Goal: Register for event/course: Register for event/course

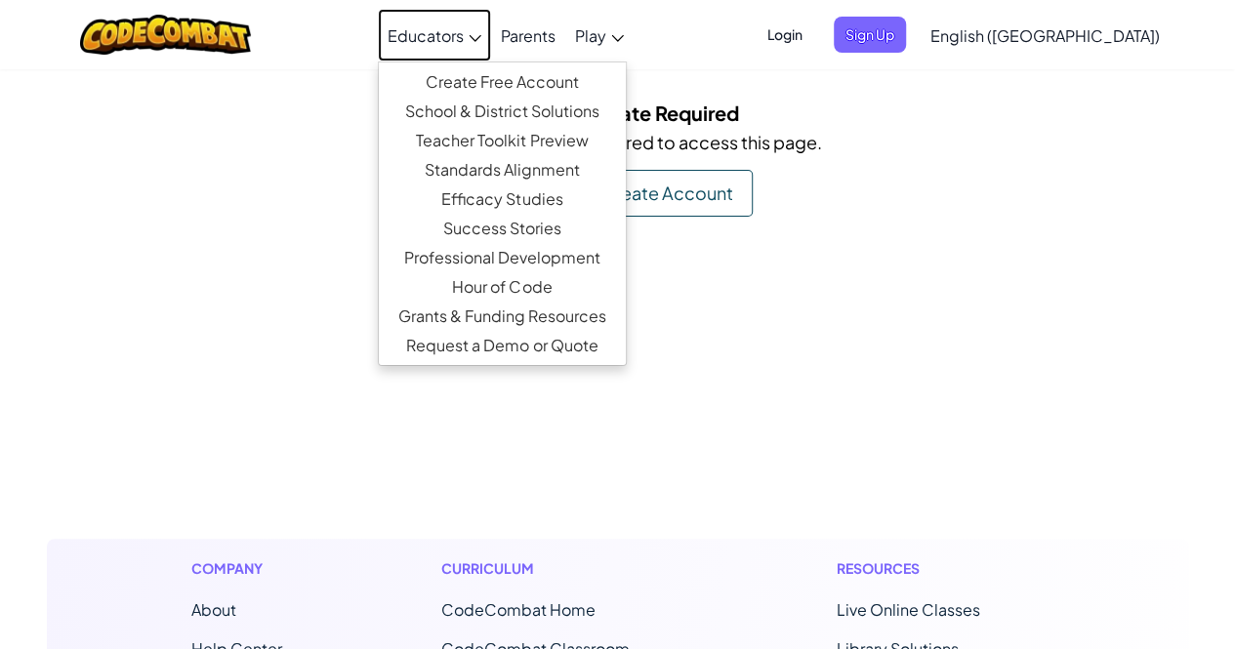
click at [464, 43] on span "Educators" at bounding box center [426, 35] width 76 height 20
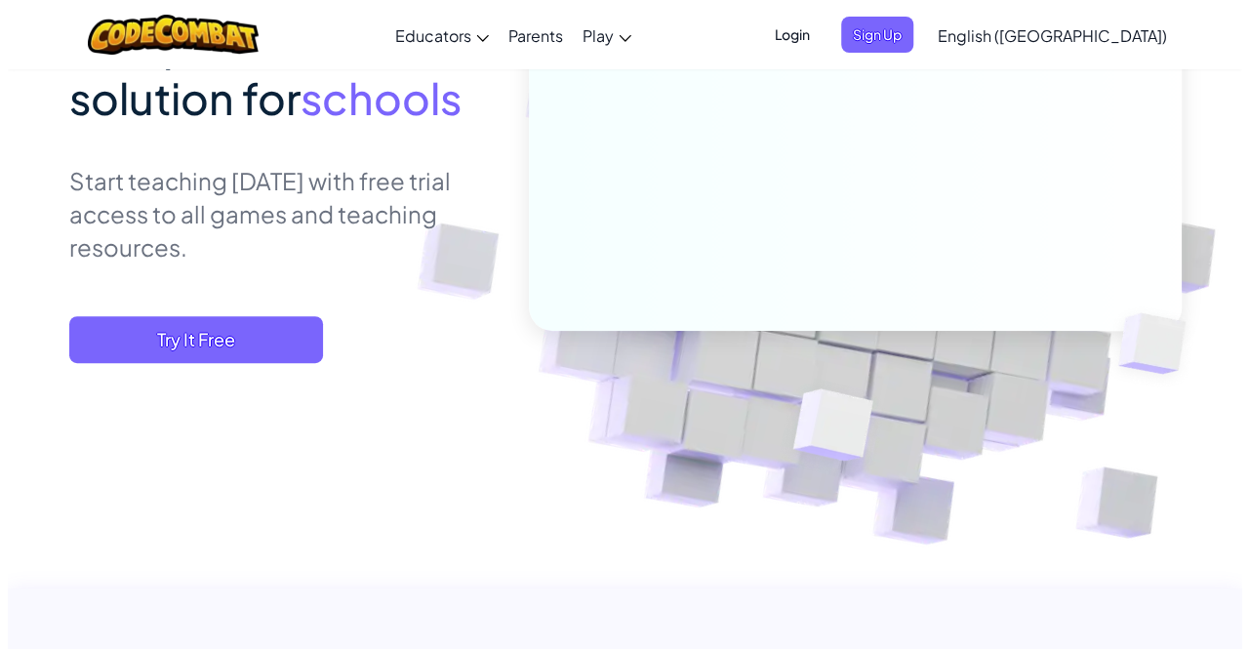
scroll to position [301, 0]
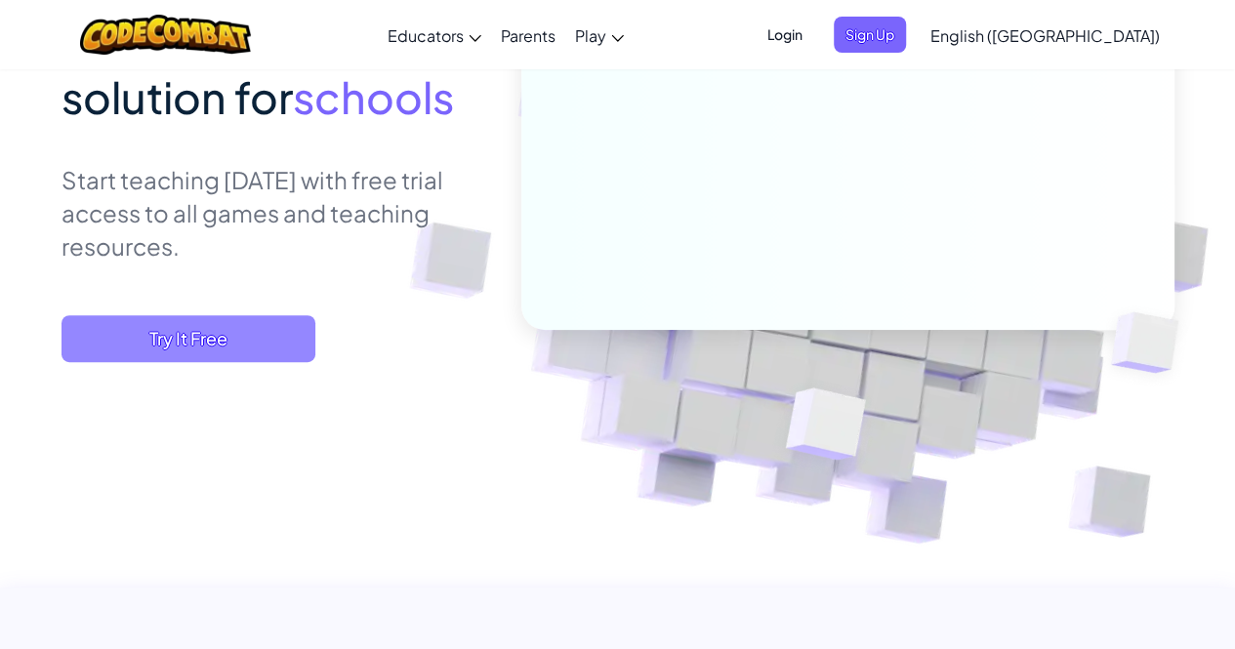
click at [130, 326] on span "Try It Free" at bounding box center [188, 338] width 254 height 47
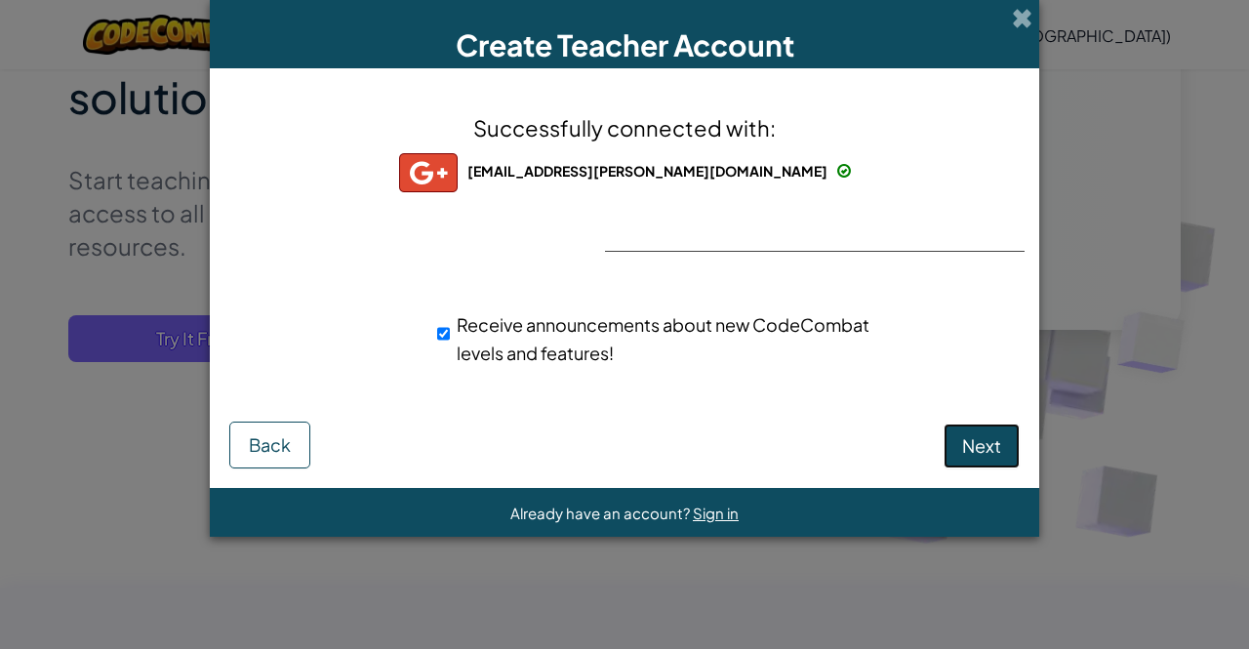
click at [960, 449] on button "Next" at bounding box center [982, 446] width 76 height 45
select select
select select "[GEOGRAPHIC_DATA]"
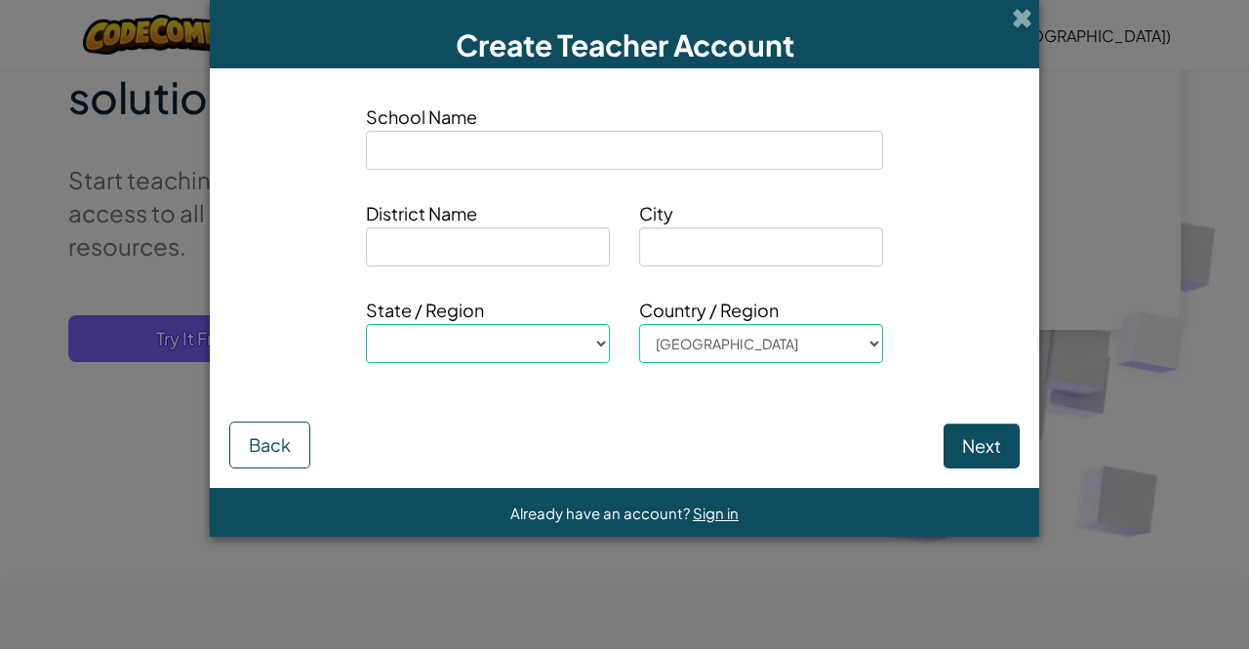
type input "o"
select select
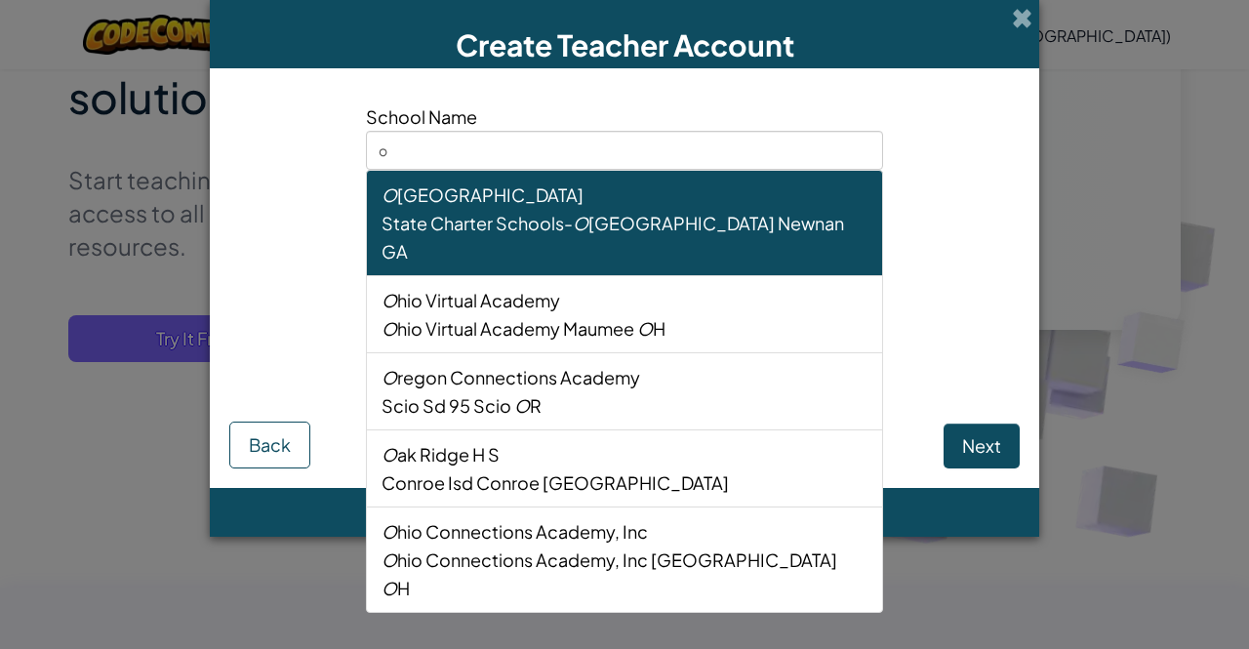
type input "ol"
select select
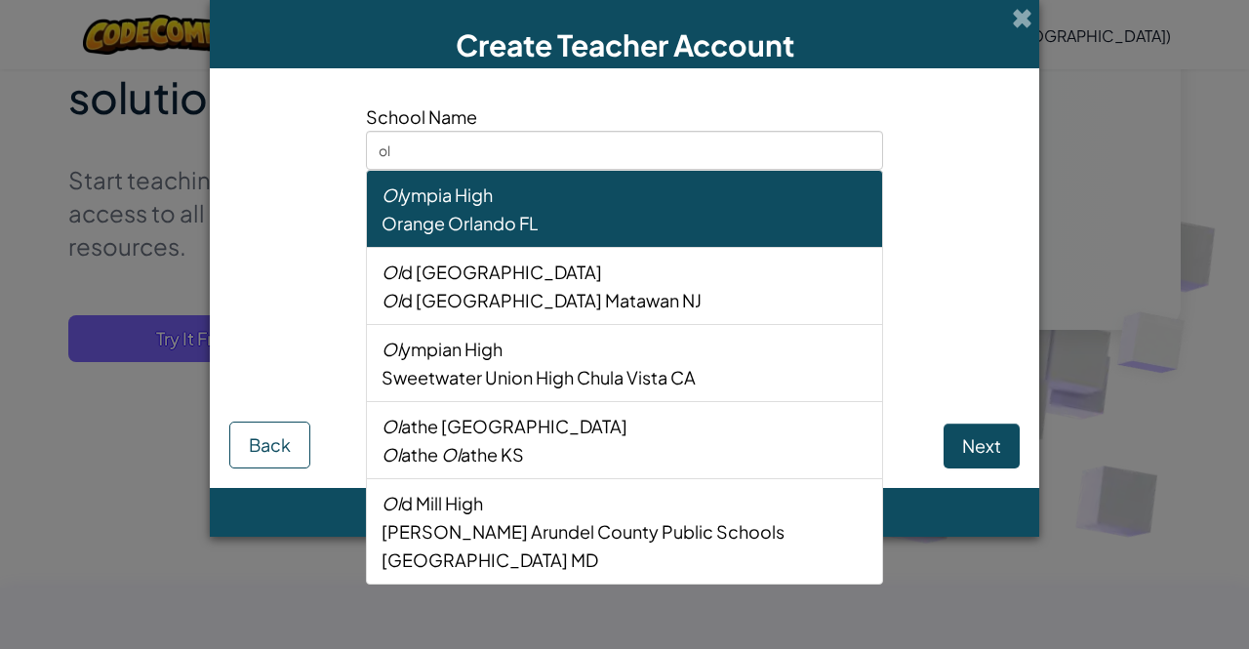
type input "oly"
select select
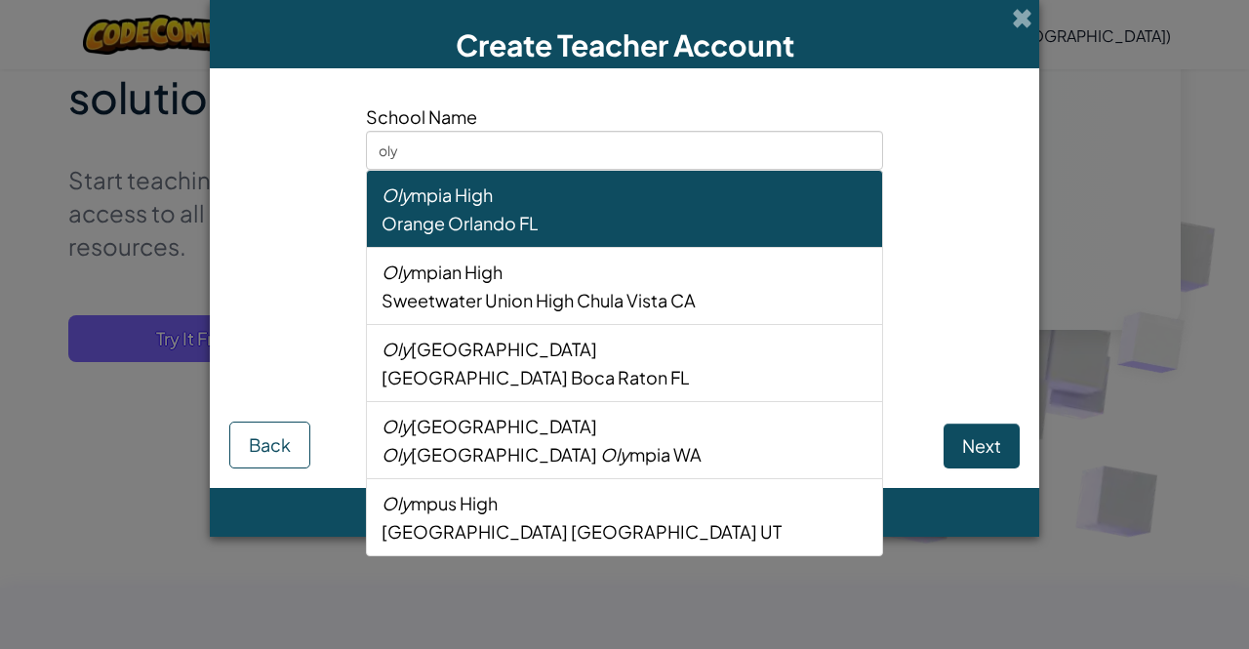
type input "olym"
select select
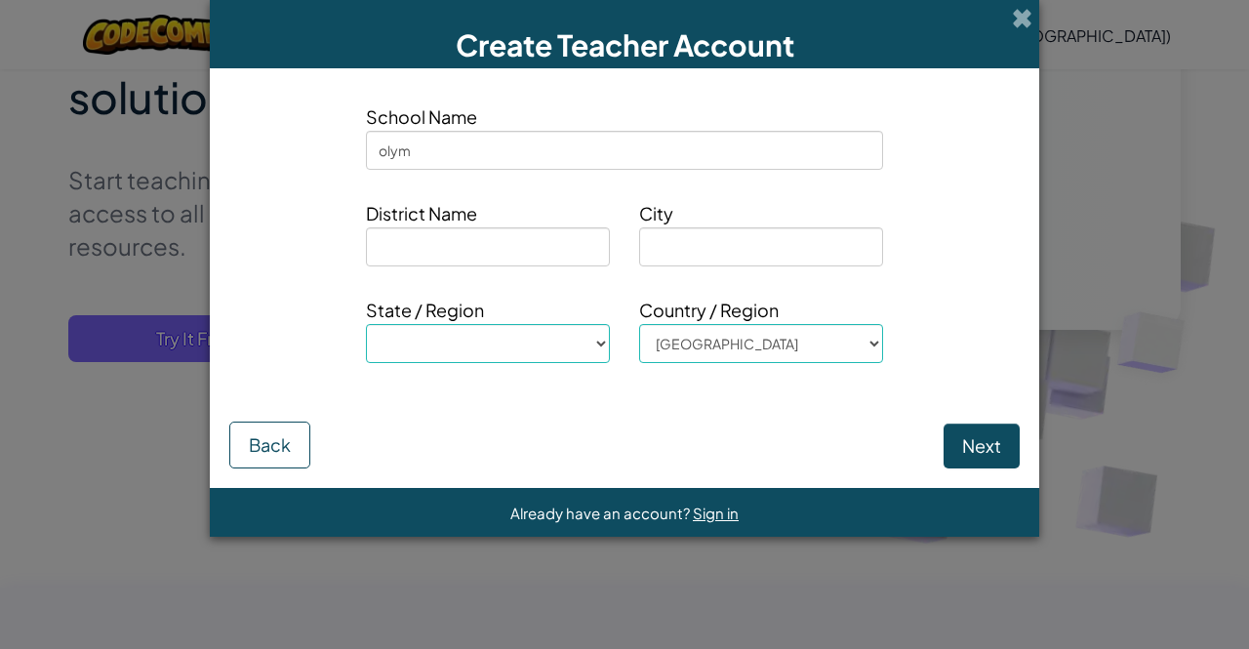
type input "olymp"
select select
type input "olympi"
select select
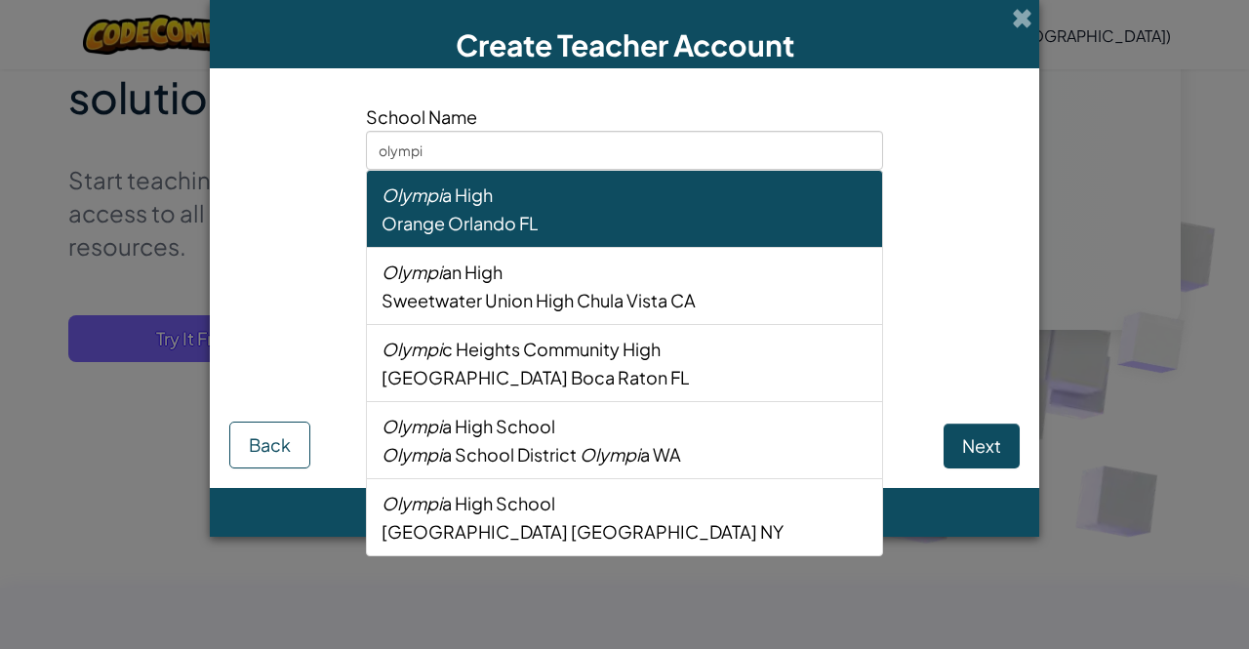
type input "olympic"
select select
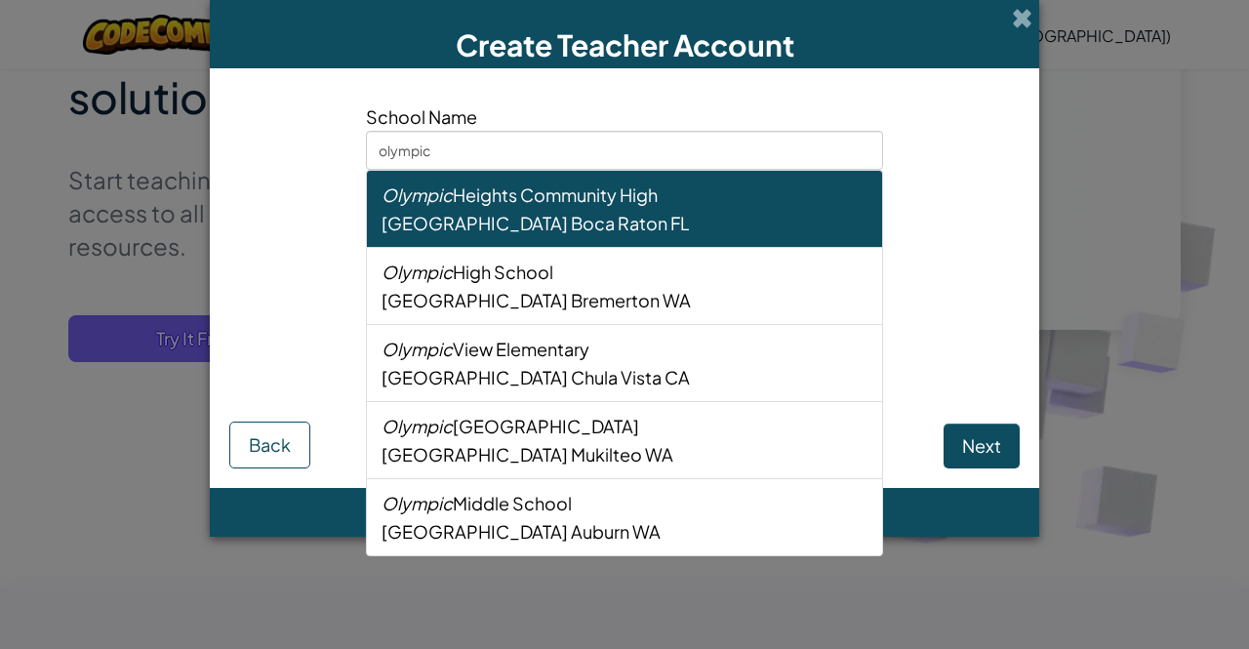
type input "olympic"
select select
type input "olympic h"
select select
type input "olympic hi"
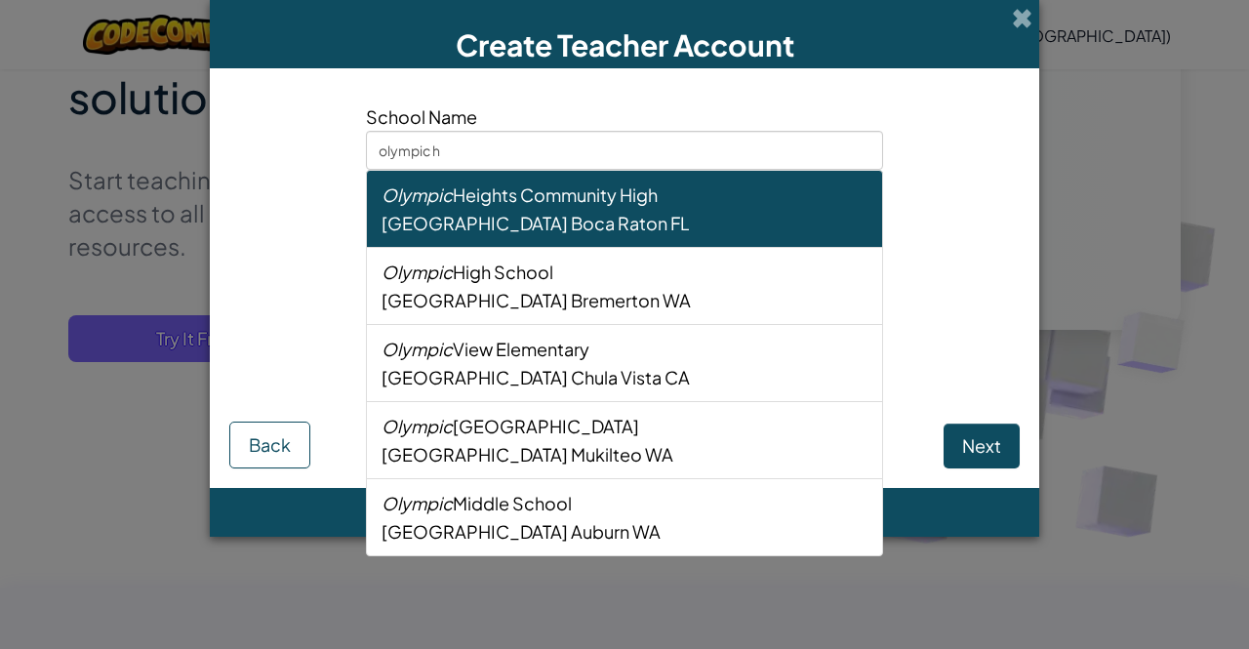
select select
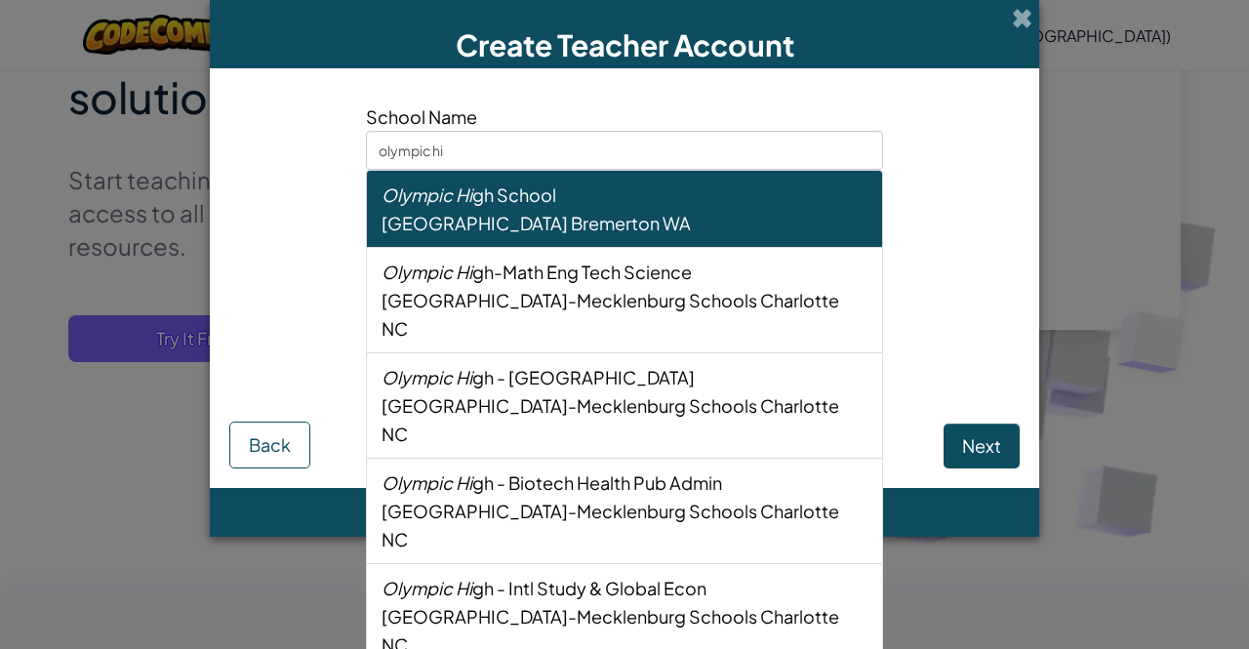
type input "olympic hig"
select select
type input "olympic high"
select select
click at [521, 394] on span "[GEOGRAPHIC_DATA]-Mecklenburg Schools" at bounding box center [570, 405] width 376 height 22
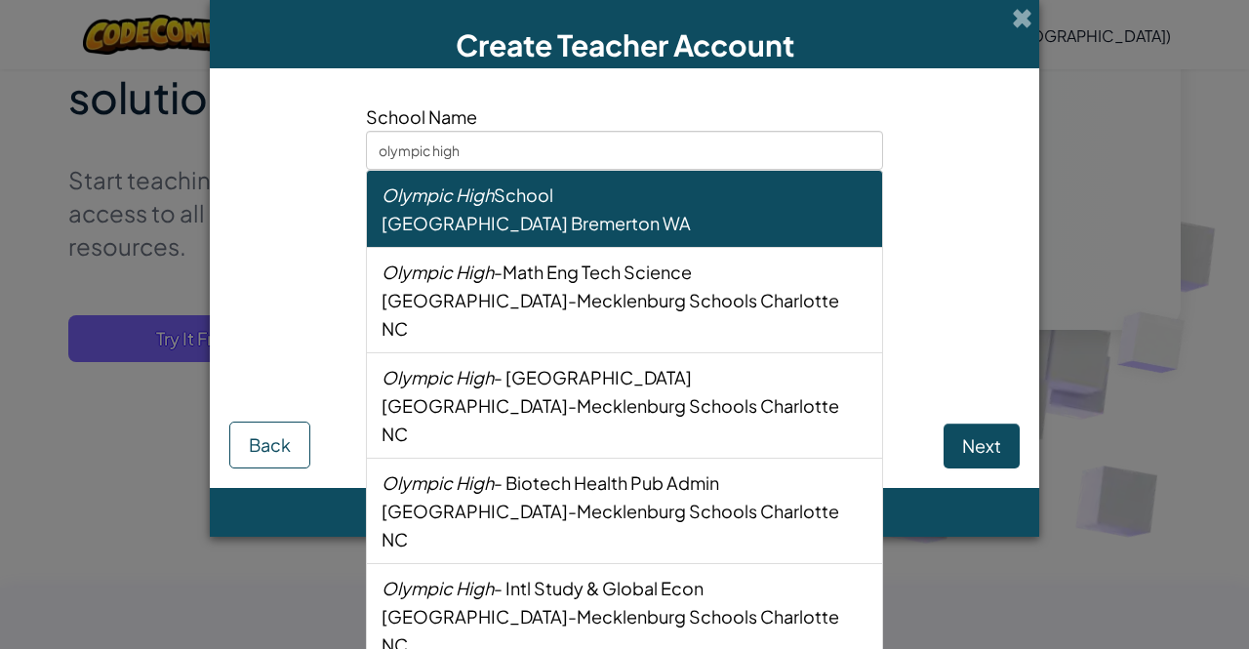
type input "[GEOGRAPHIC_DATA]"
type input "[GEOGRAPHIC_DATA]-Mecklenburg Schools"
type input "Charlotte"
select select "NC"
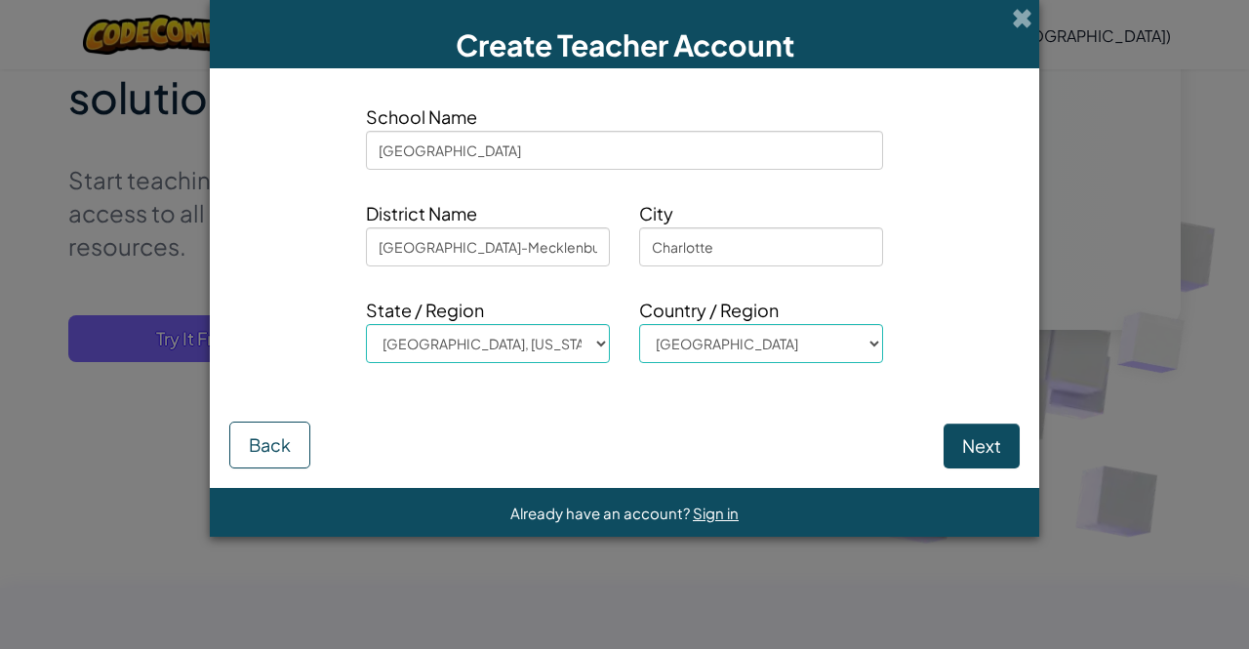
type input "[GEOGRAPHIC_DATA]"
click at [968, 442] on button "Next" at bounding box center [982, 446] width 76 height 45
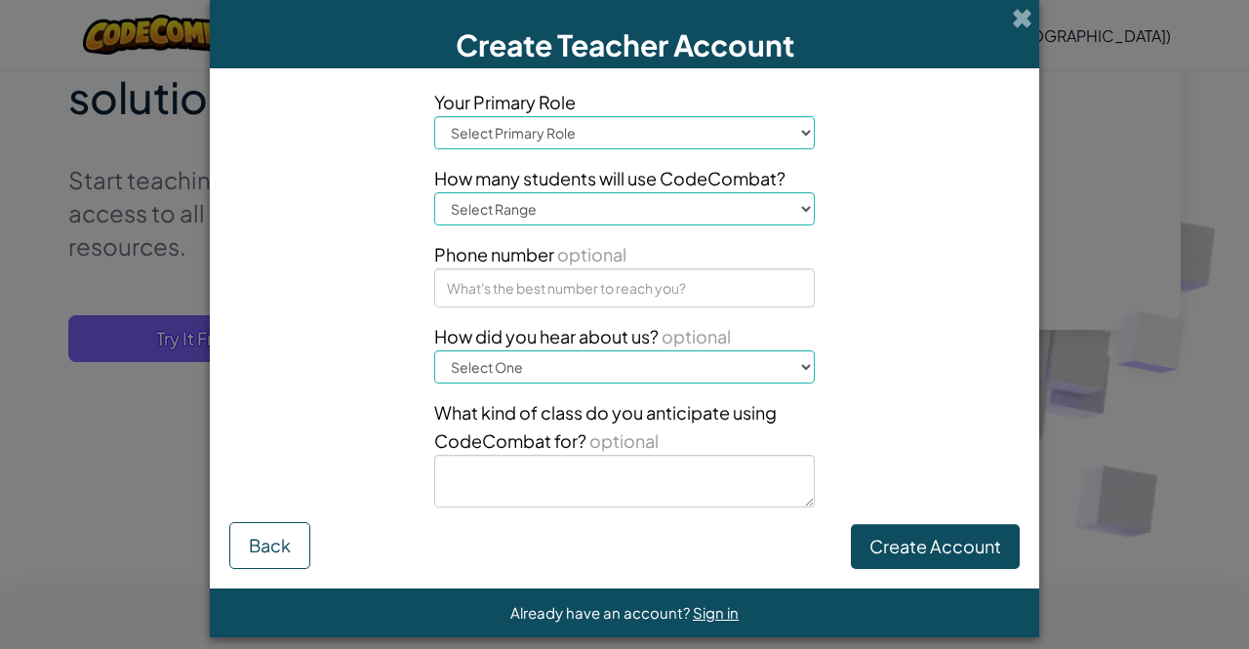
click at [797, 124] on select "Select Primary Role Principal Parent Technology coordinator Teacher Curriculum …" at bounding box center [624, 132] width 381 height 33
select select "Teacher"
click at [434, 116] on select "Select Primary Role Principal Parent Technology coordinator Teacher Curriculum …" at bounding box center [624, 132] width 381 height 33
click at [790, 210] on select "Select Range 1-10 11-50 [PHONE_NUMBER] [PHONE_NUMBER] 1000+" at bounding box center [624, 208] width 381 height 33
select select "11-50"
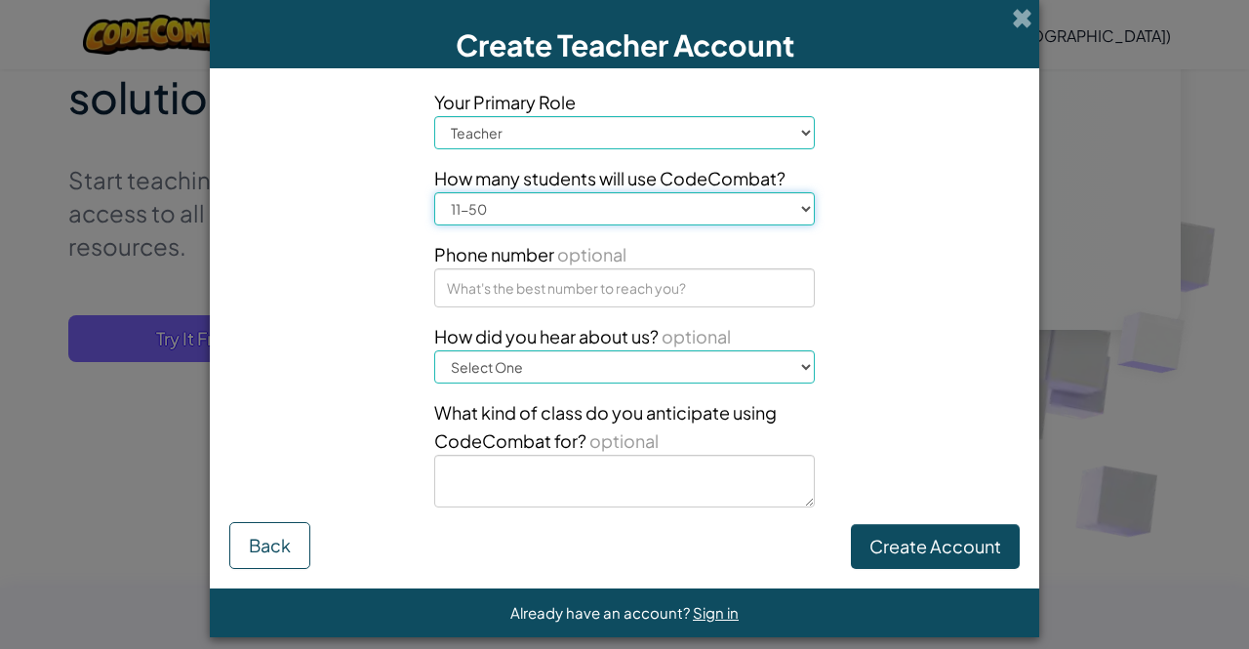
click at [434, 192] on select "Select Range 1-10 11-50 [PHONE_NUMBER] [PHONE_NUMBER] 1000+" at bounding box center [624, 208] width 381 height 33
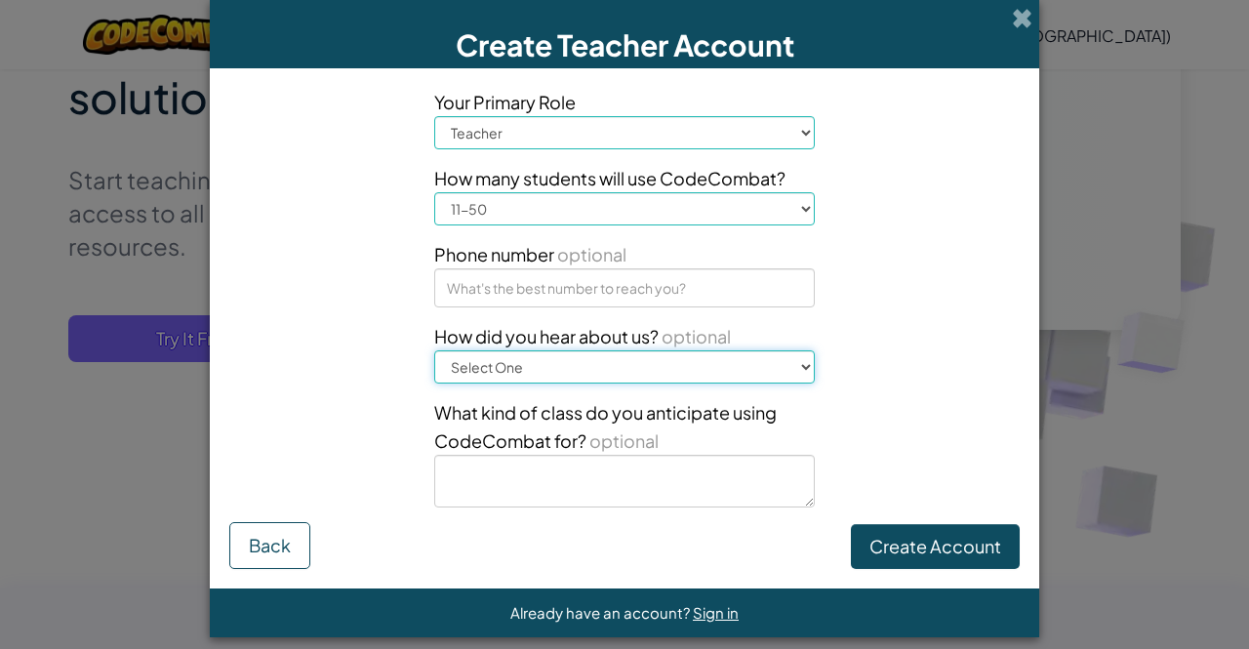
click at [804, 368] on select "Select One Conference (e.g. ISTE) [DOMAIN_NAME][URL] of Code A teacher An admin…" at bounding box center [624, 366] width 381 height 33
select select "Google"
click at [434, 350] on select "Select One Conference (e.g. ISTE) [DOMAIN_NAME][URL] of Code A teacher An admin…" at bounding box center [624, 366] width 381 height 33
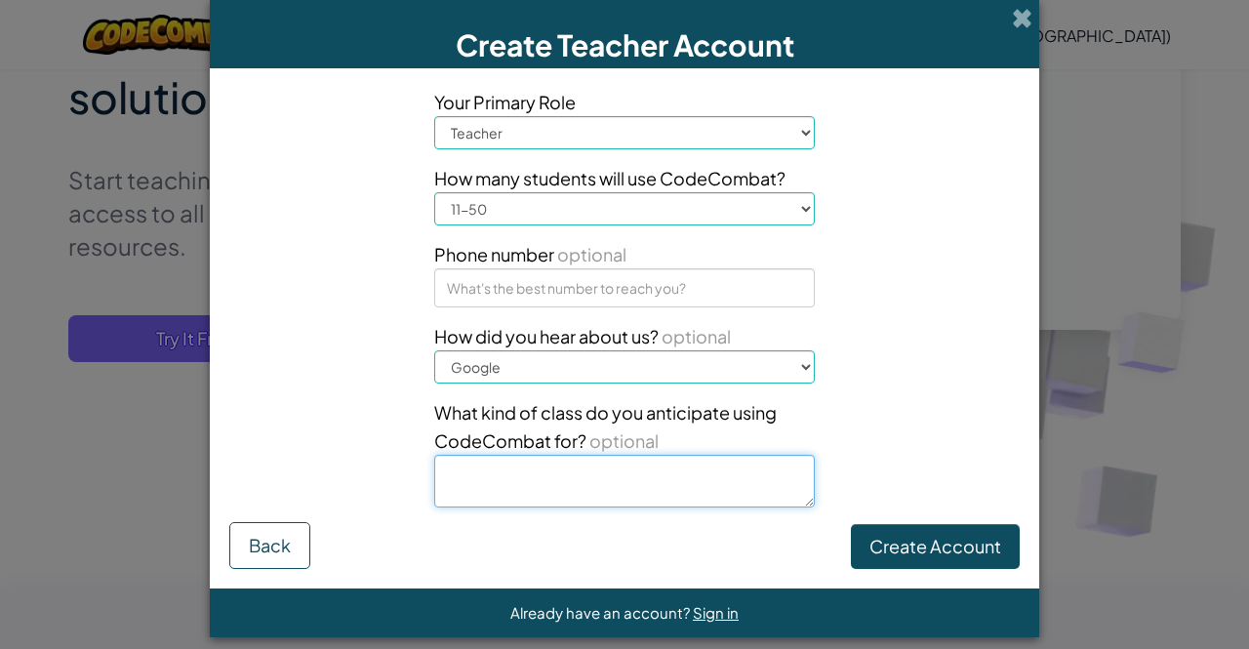
click at [479, 497] on textarea at bounding box center [624, 481] width 381 height 53
type textarea "python programming"
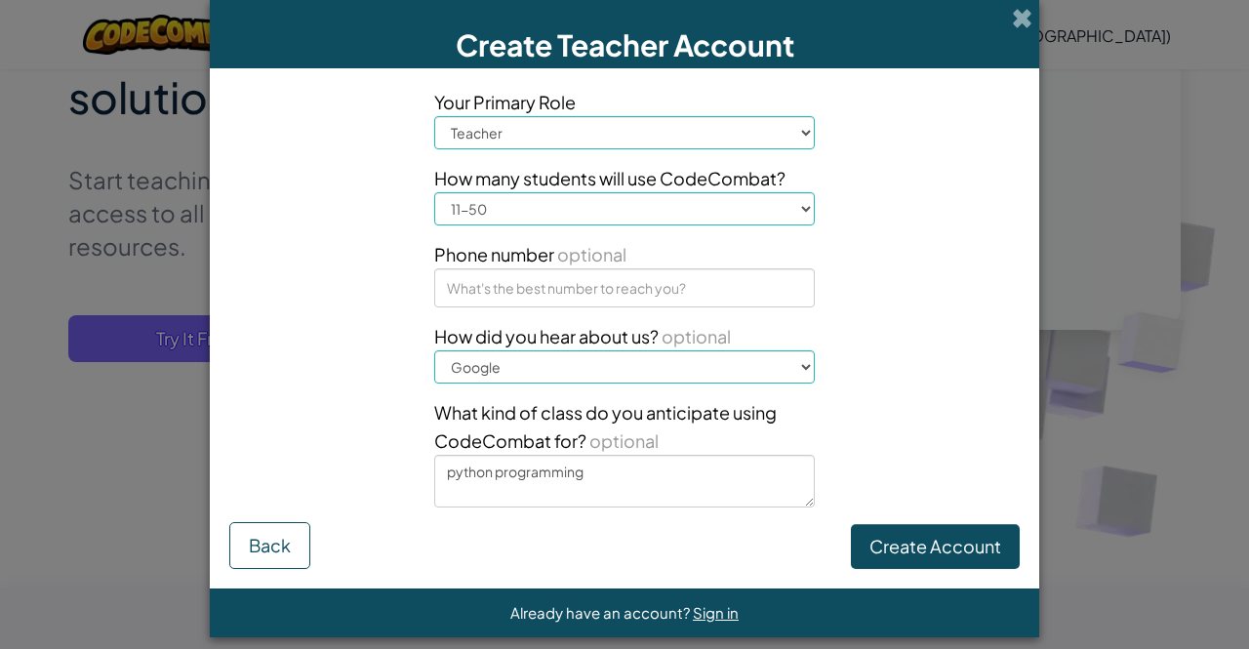
click at [930, 550] on button "Create Account" at bounding box center [935, 546] width 169 height 45
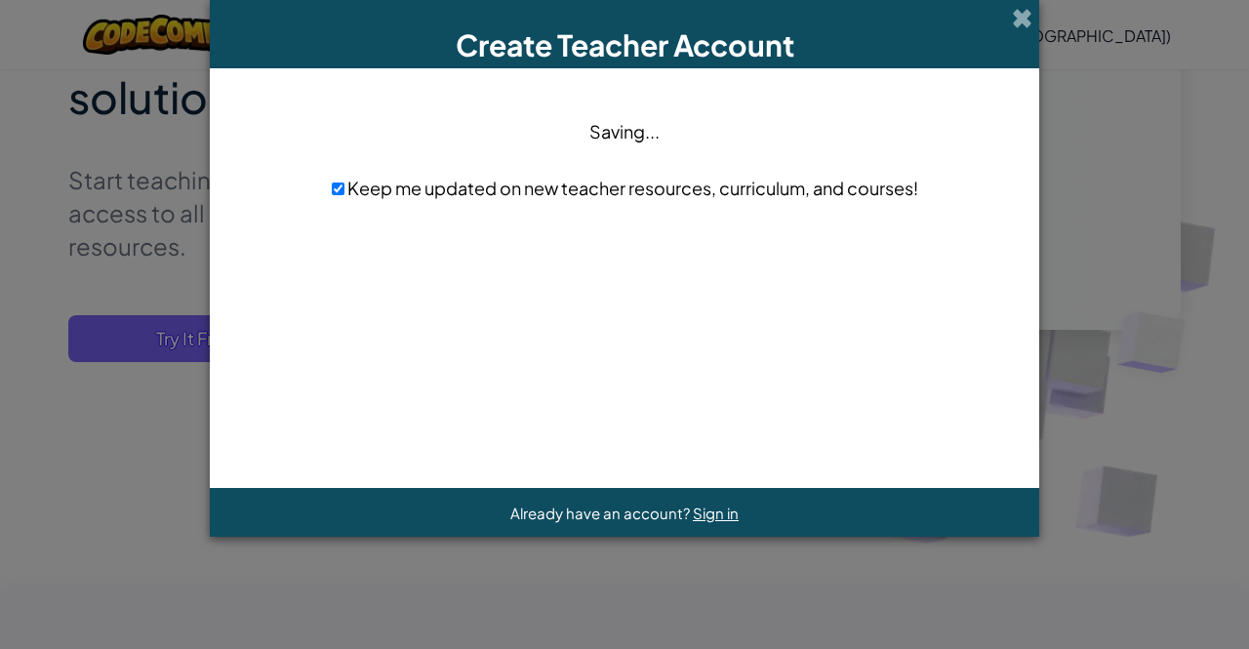
scroll to position [0, 0]
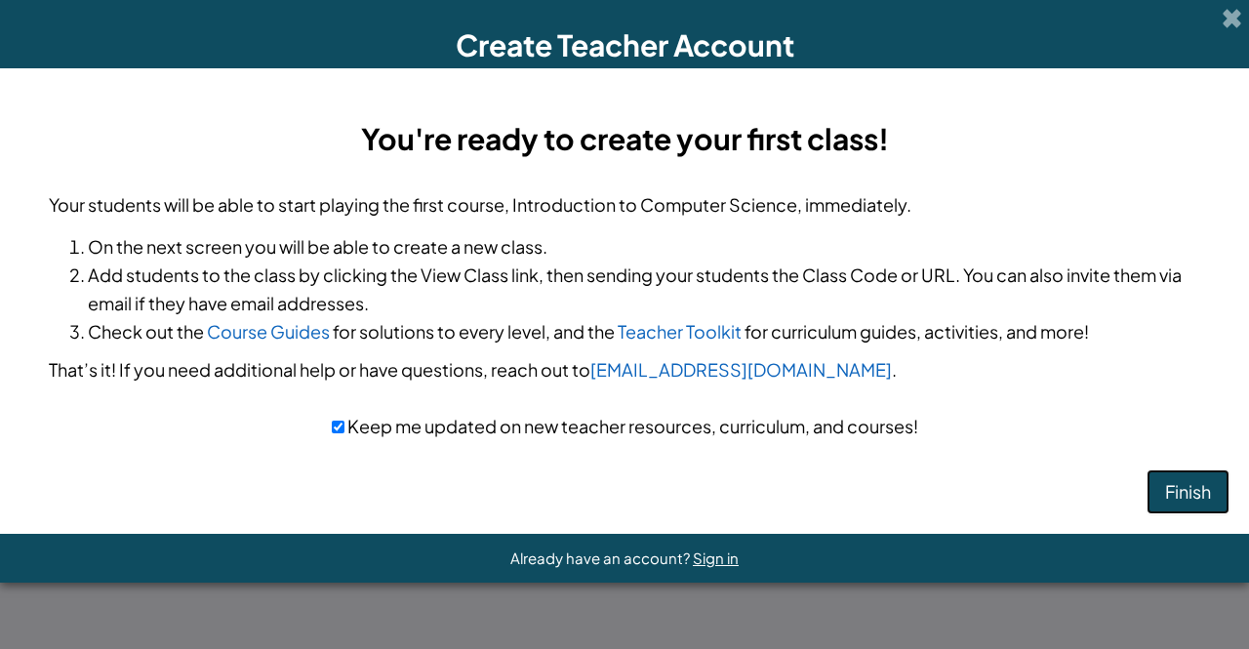
click at [1189, 490] on button "Finish" at bounding box center [1188, 492] width 83 height 45
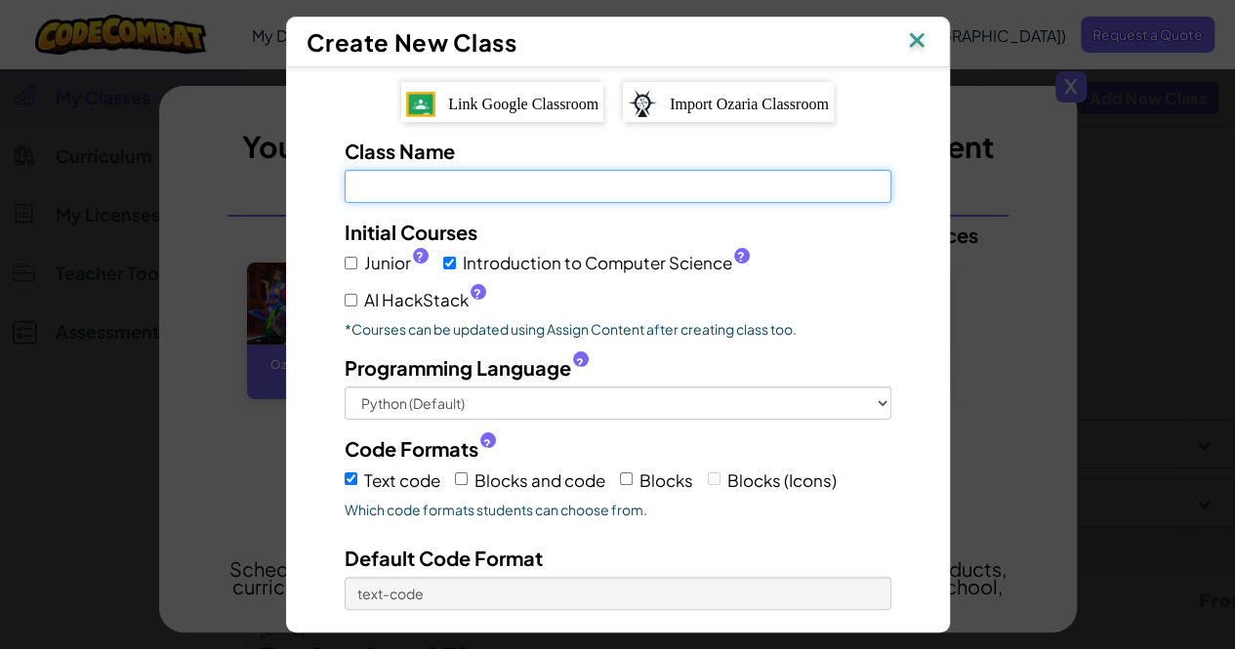
click at [377, 186] on input "Class Name Field is required" at bounding box center [618, 186] width 547 height 33
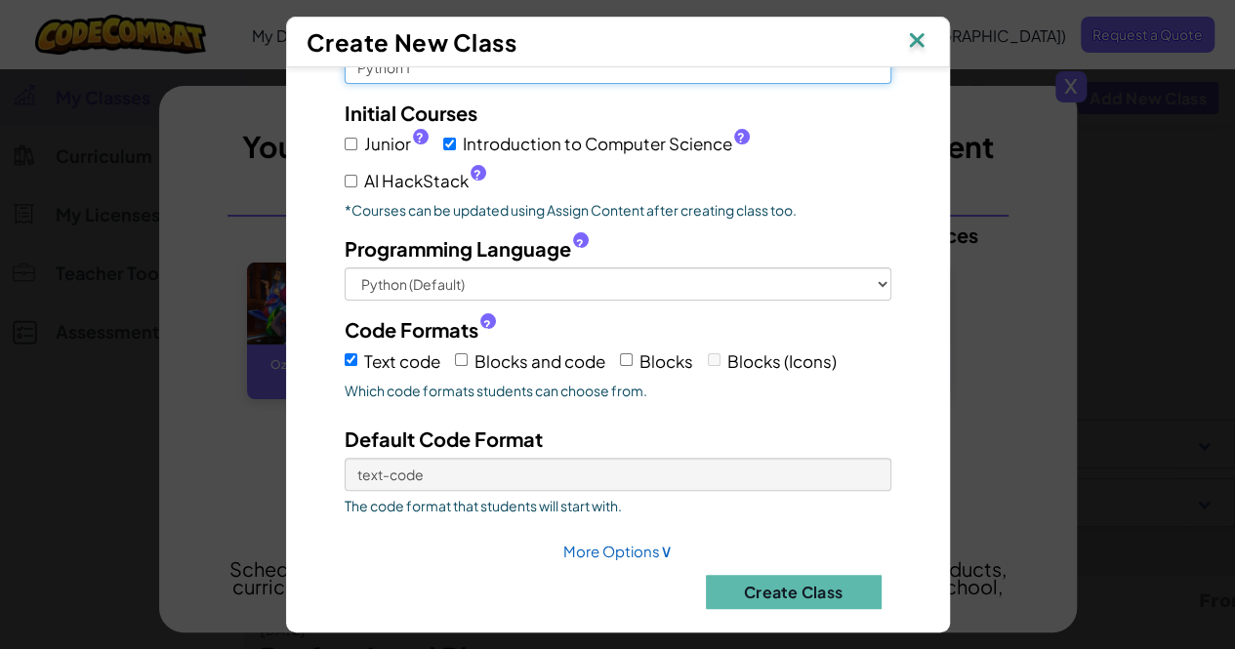
scroll to position [133, 0]
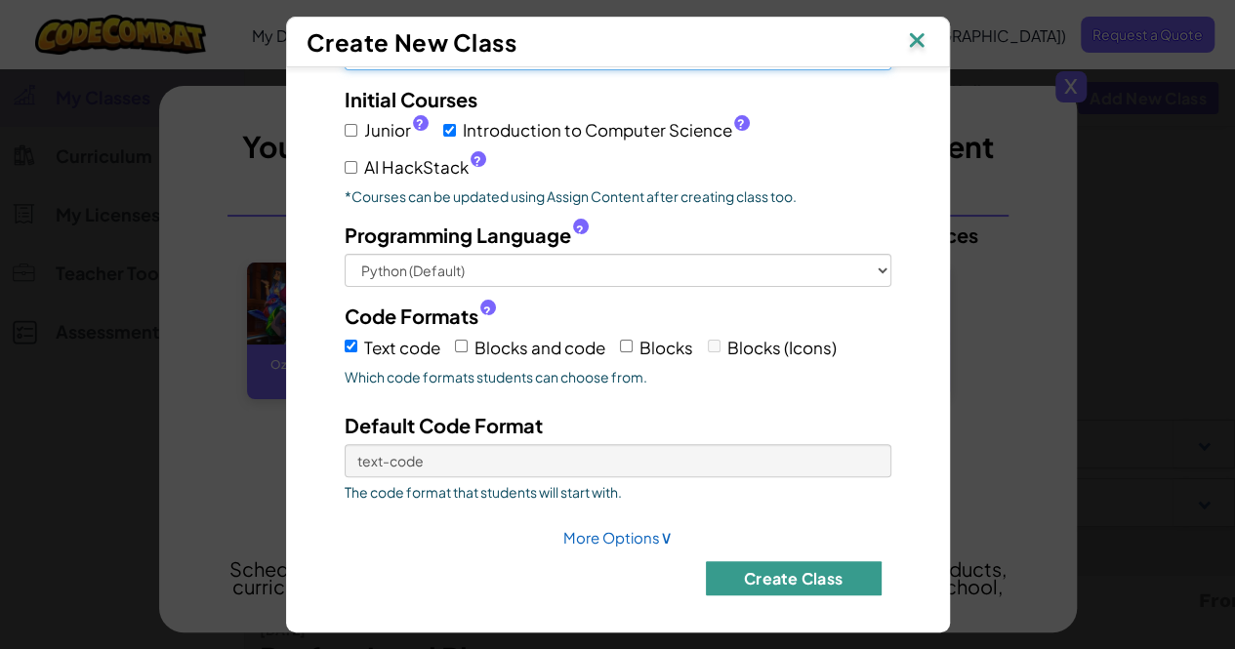
type input "Python 1"
click at [802, 567] on button "Create Class" at bounding box center [794, 578] width 176 height 34
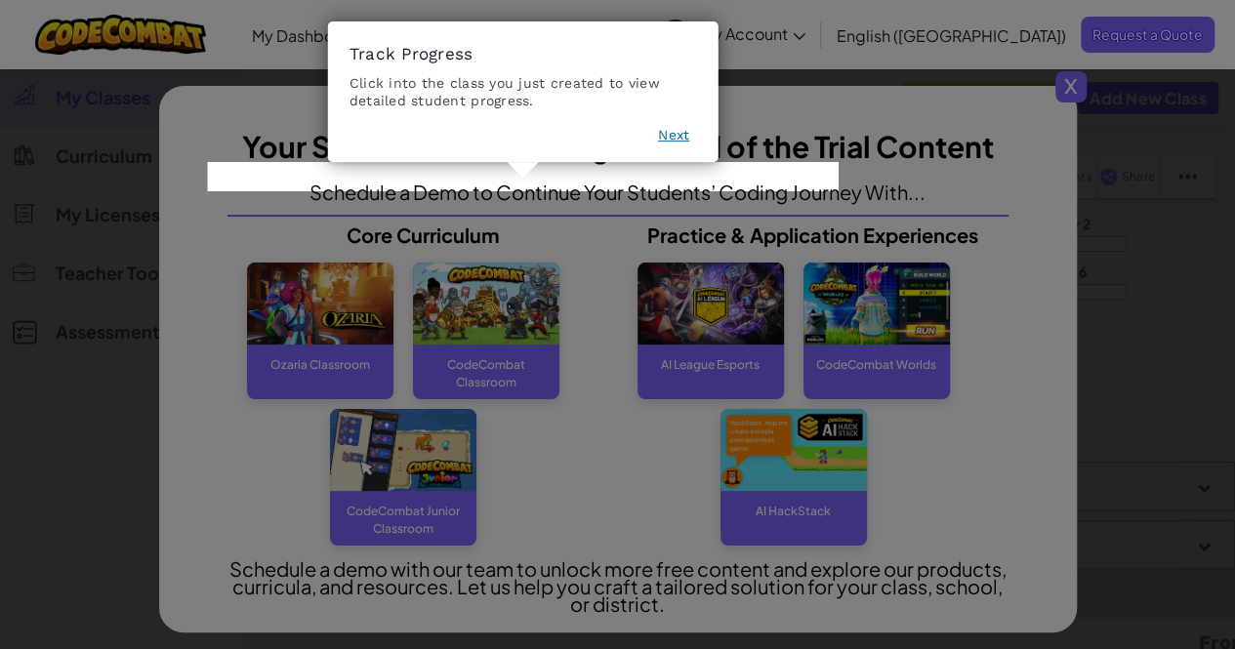
click at [675, 134] on button "Next" at bounding box center [673, 136] width 31 height 20
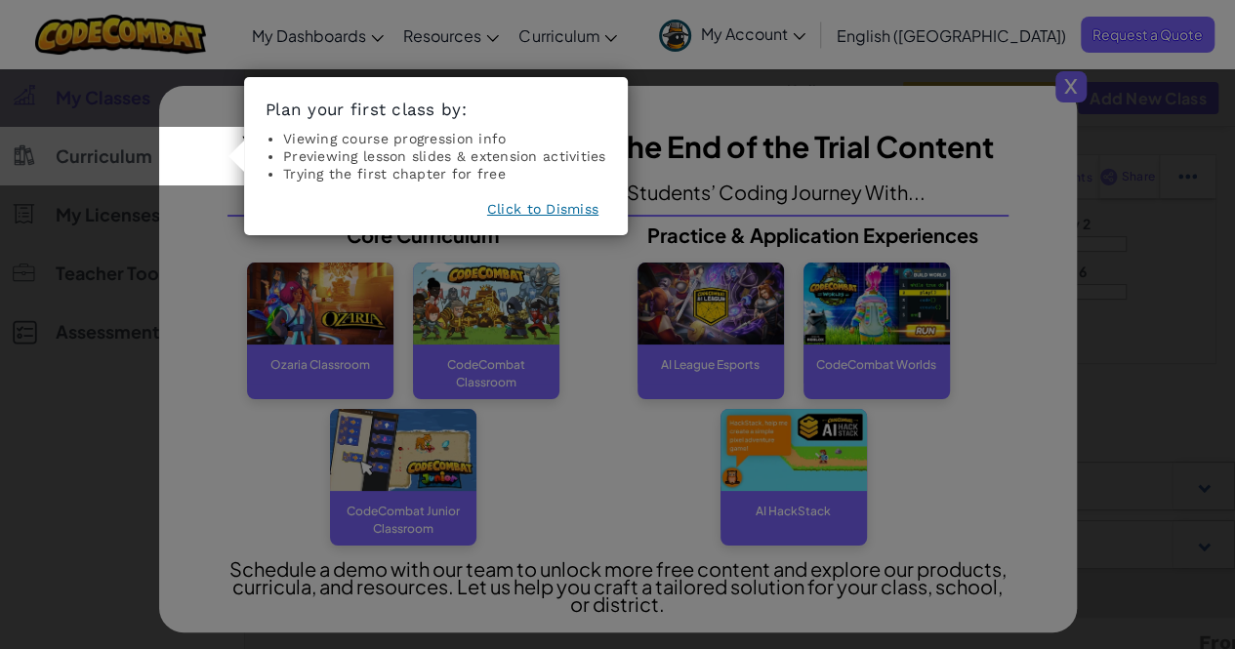
click at [537, 211] on button "Click to Dismiss" at bounding box center [542, 209] width 111 height 20
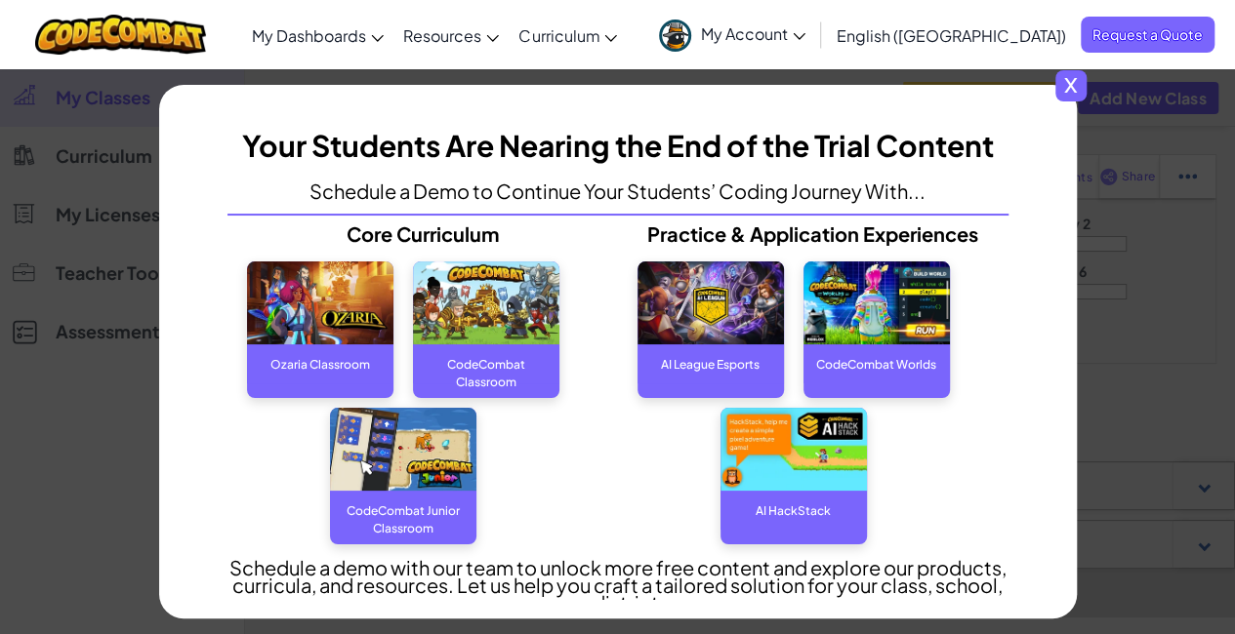
click at [1082, 85] on span "x" at bounding box center [1070, 85] width 31 height 31
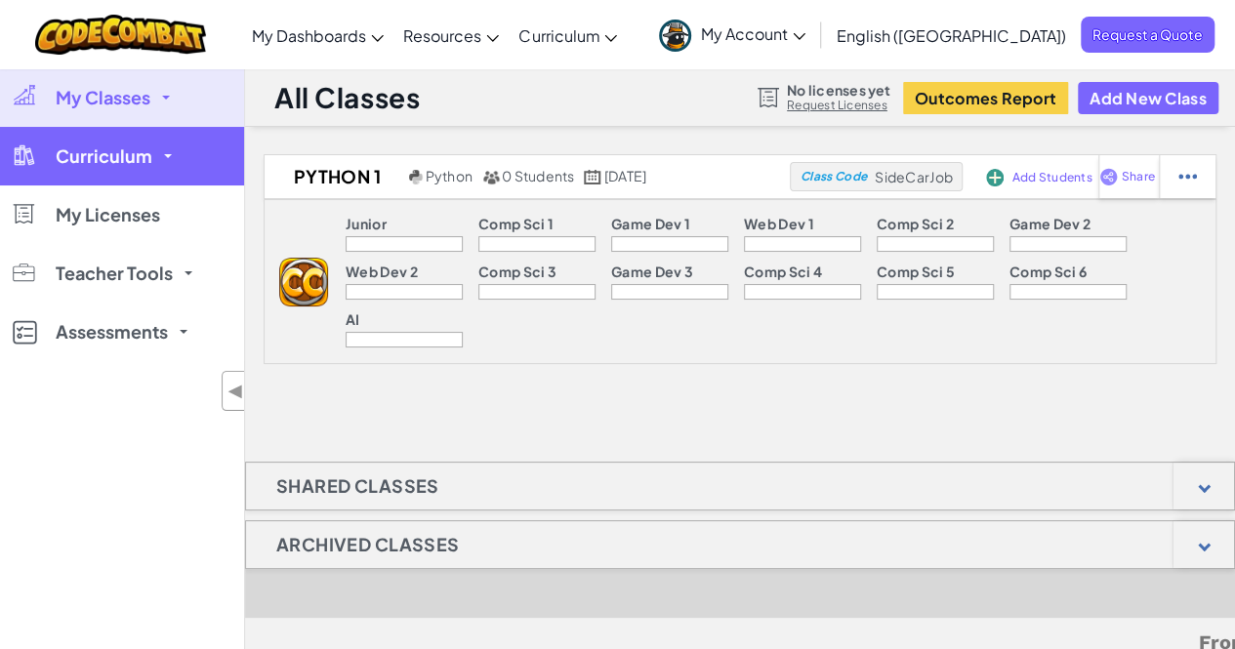
click at [150, 151] on link "Curriculum" at bounding box center [122, 156] width 244 height 59
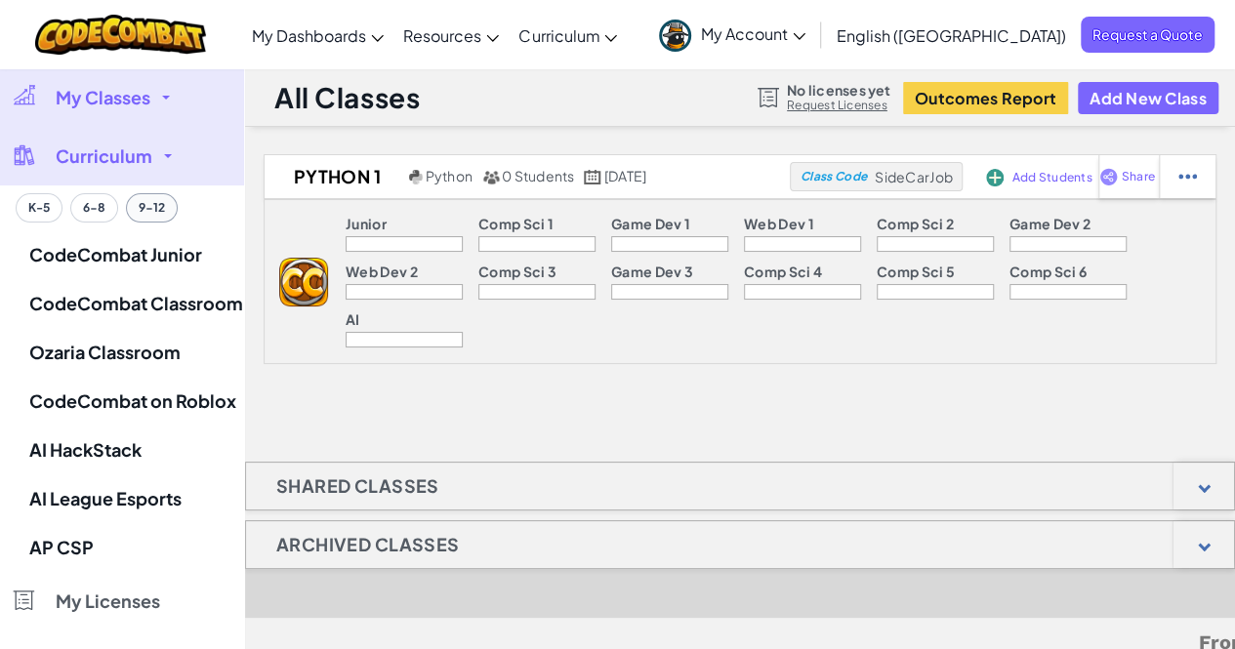
click at [152, 208] on button "9-12" at bounding box center [152, 207] width 52 height 29
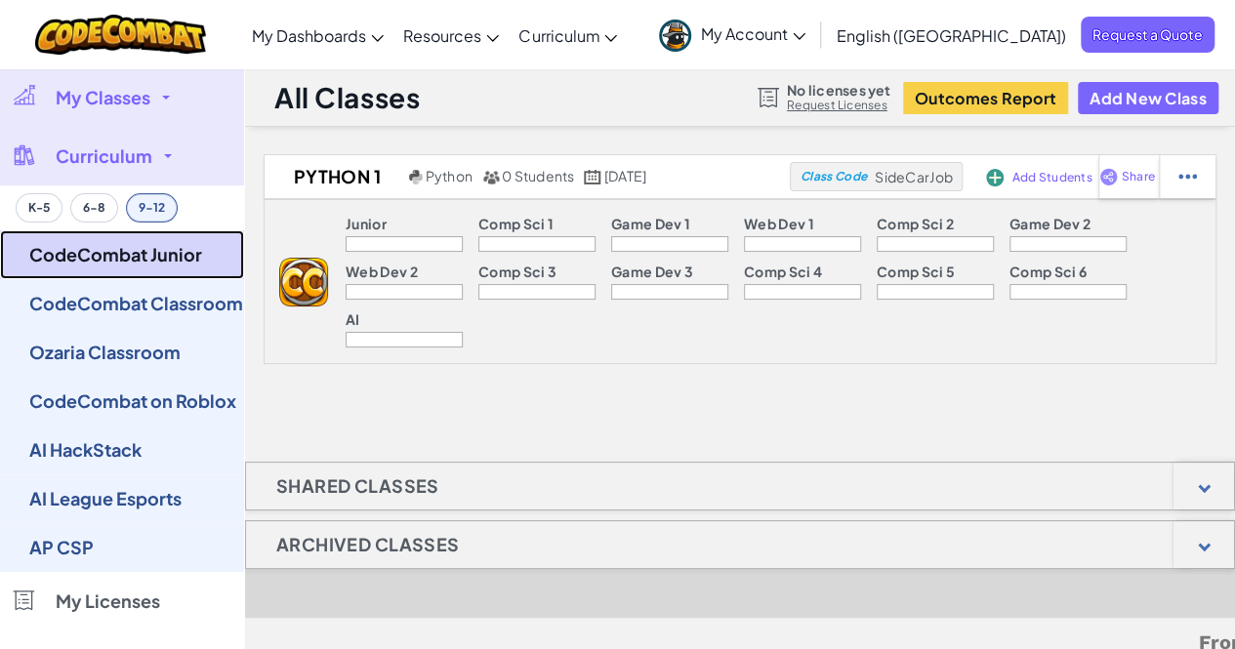
click at [159, 253] on link "CodeCombat Junior" at bounding box center [122, 254] width 244 height 49
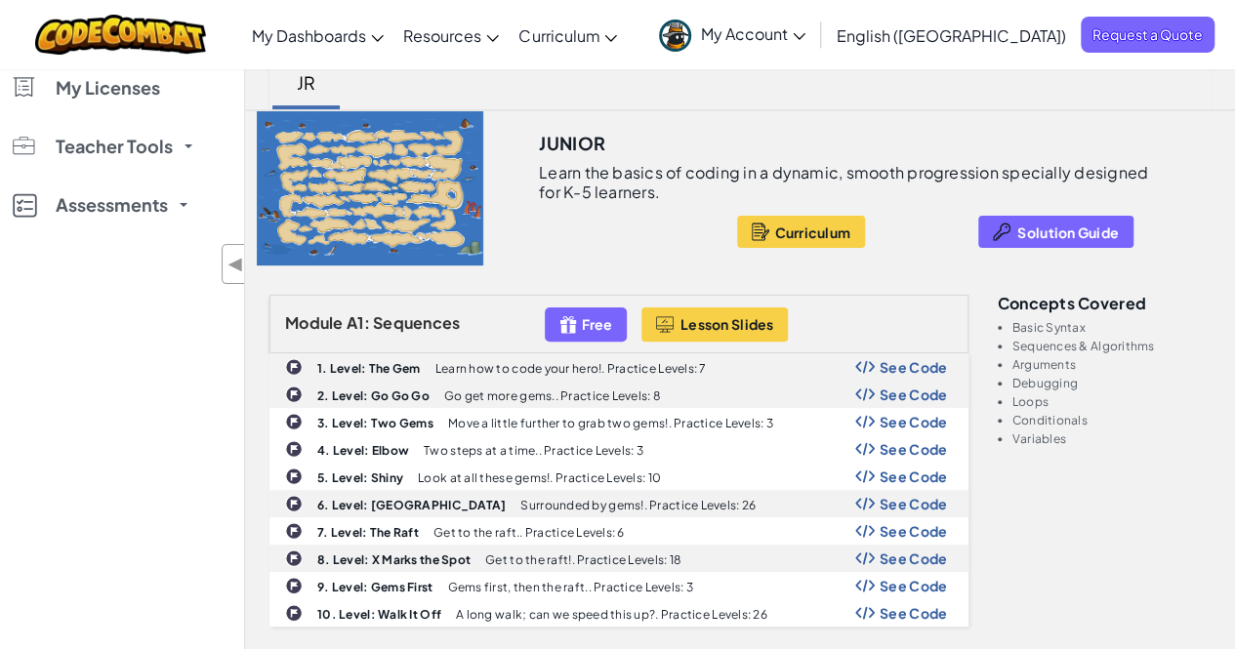
scroll to position [128, 0]
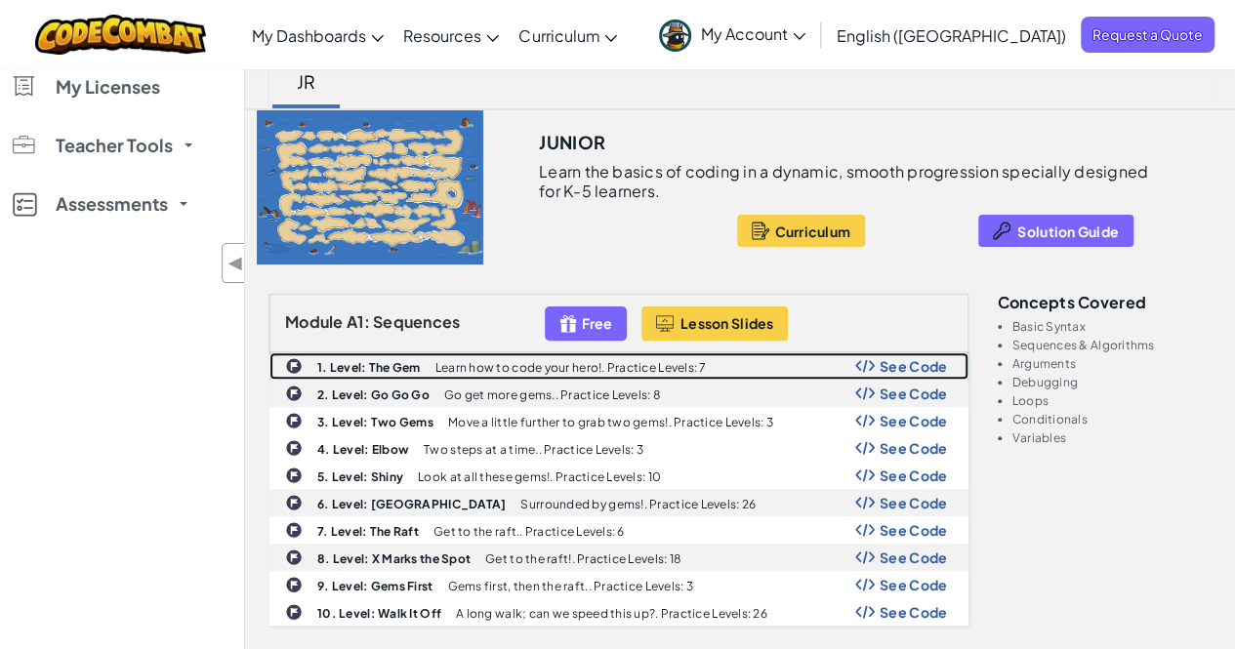
click at [482, 366] on p "Learn how to code your hero!. Practice Levels: 7" at bounding box center [570, 367] width 271 height 13
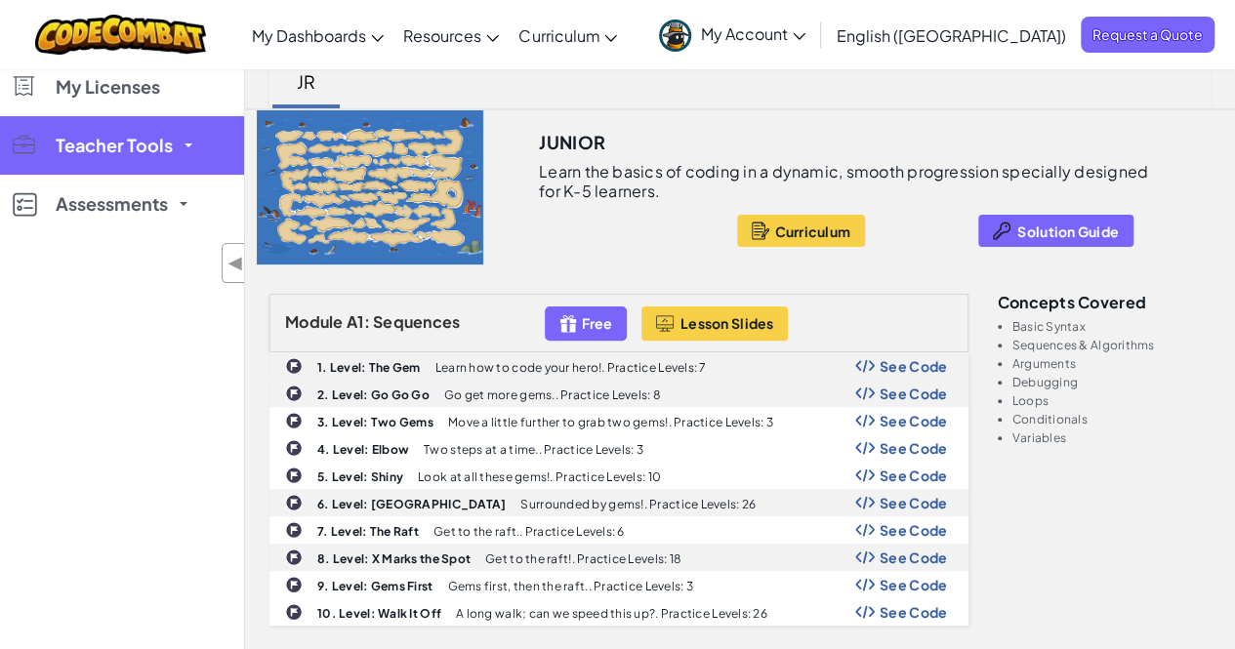
click at [184, 142] on link "Teacher Tools" at bounding box center [122, 145] width 244 height 59
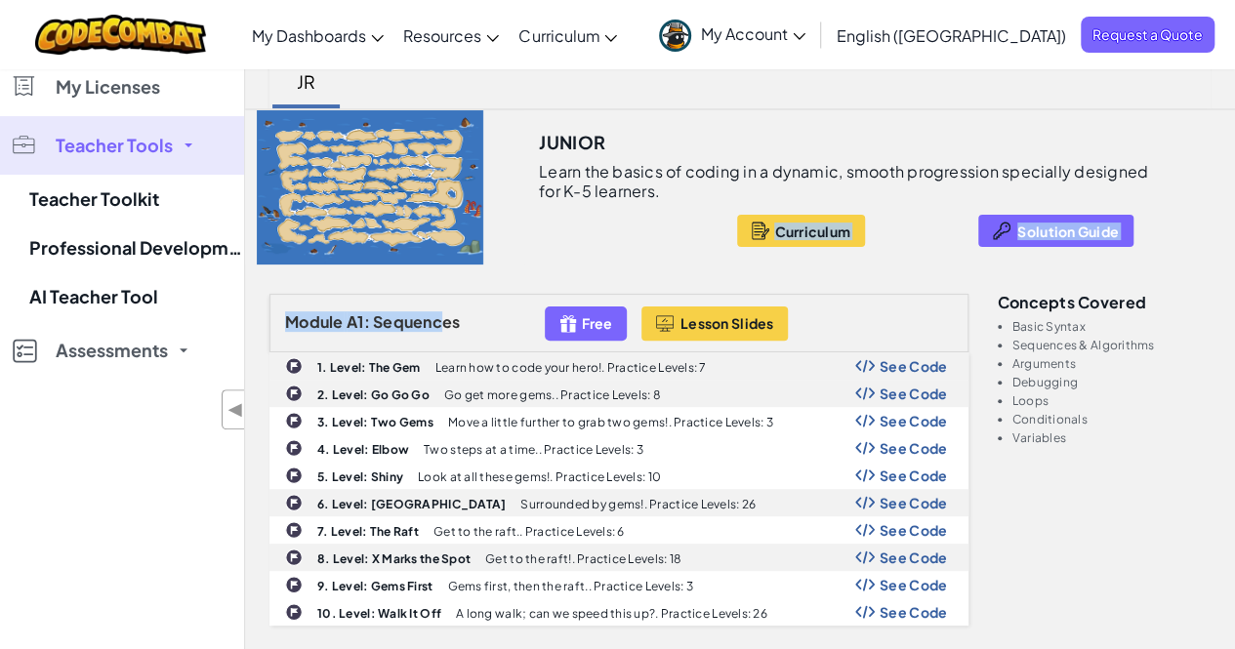
drag, startPoint x: 490, startPoint y: 249, endPoint x: 518, endPoint y: 210, distance: 48.2
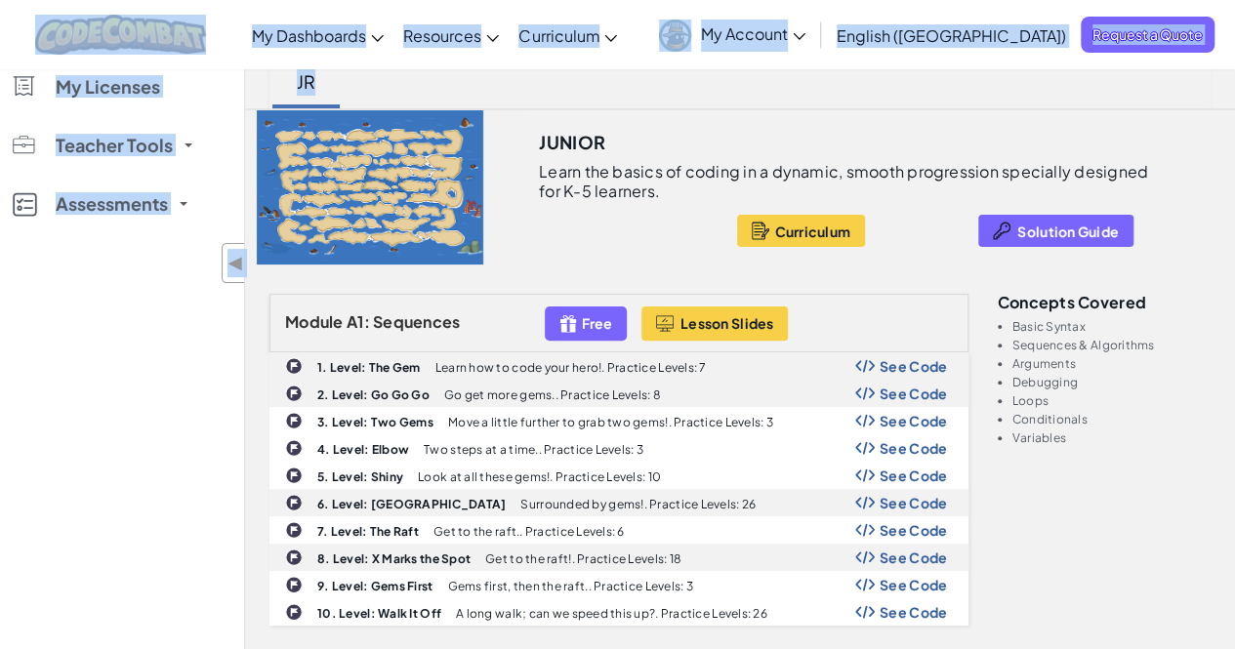
drag, startPoint x: 252, startPoint y: 149, endPoint x: 259, endPoint y: 61, distance: 88.1
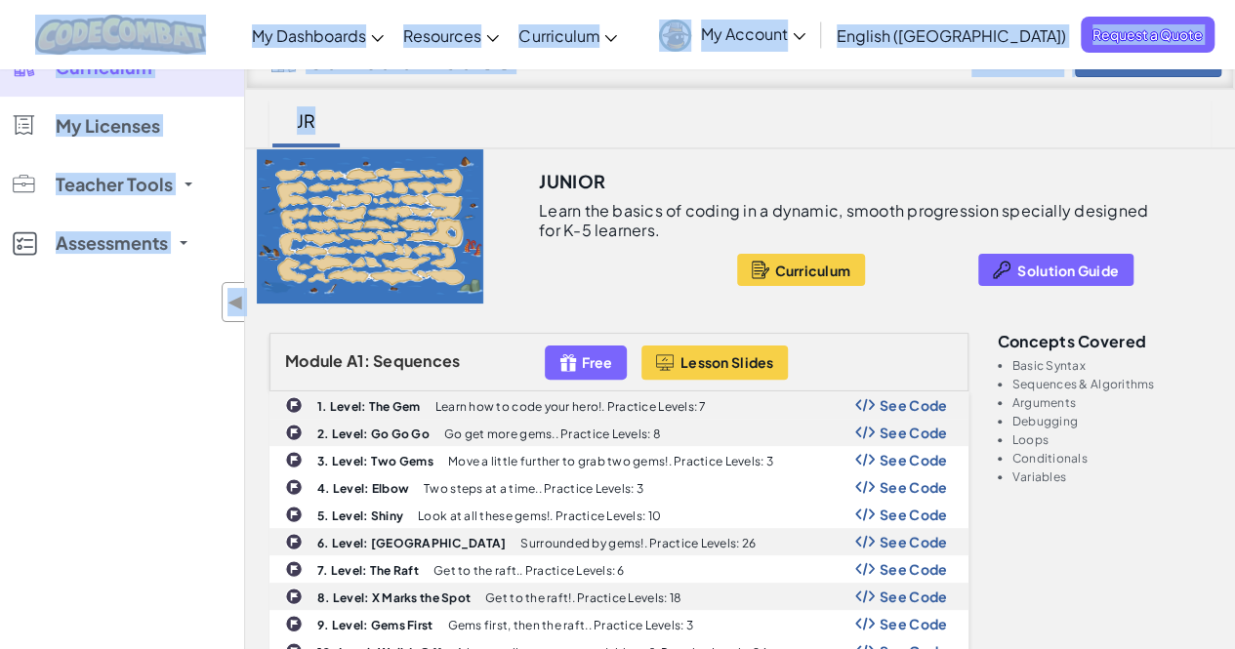
scroll to position [50, 0]
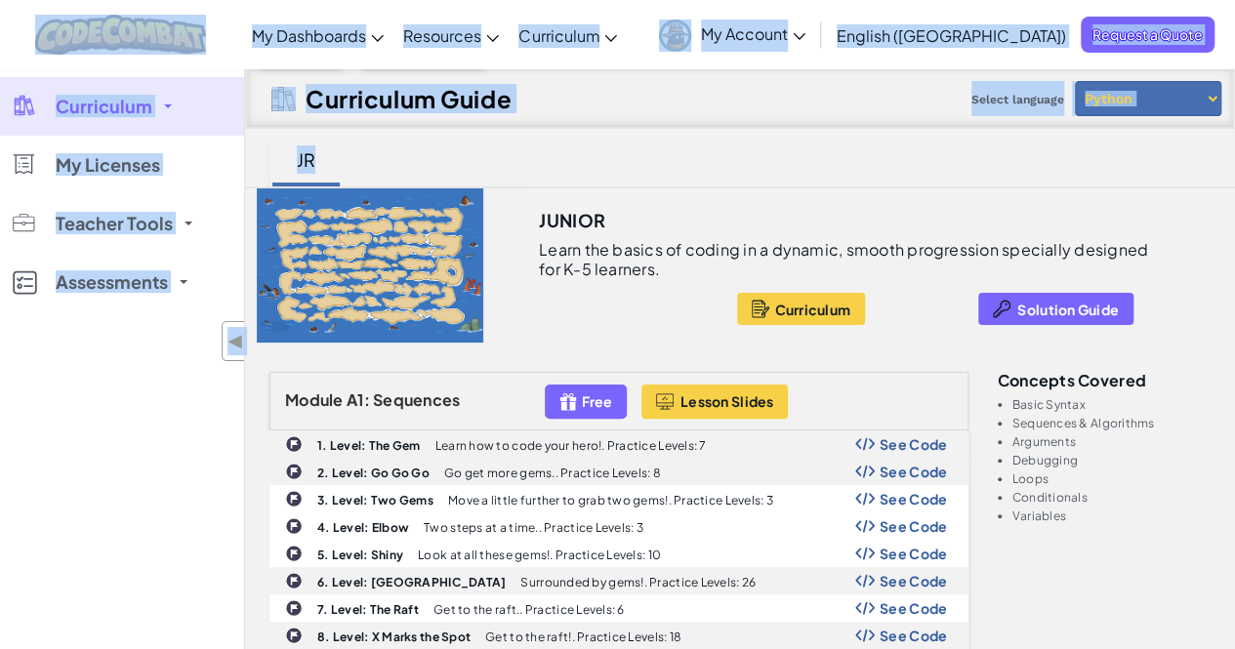
click at [756, 71] on div "Curriculum Guide Select language Python JavaScript" at bounding box center [740, 98] width 988 height 59
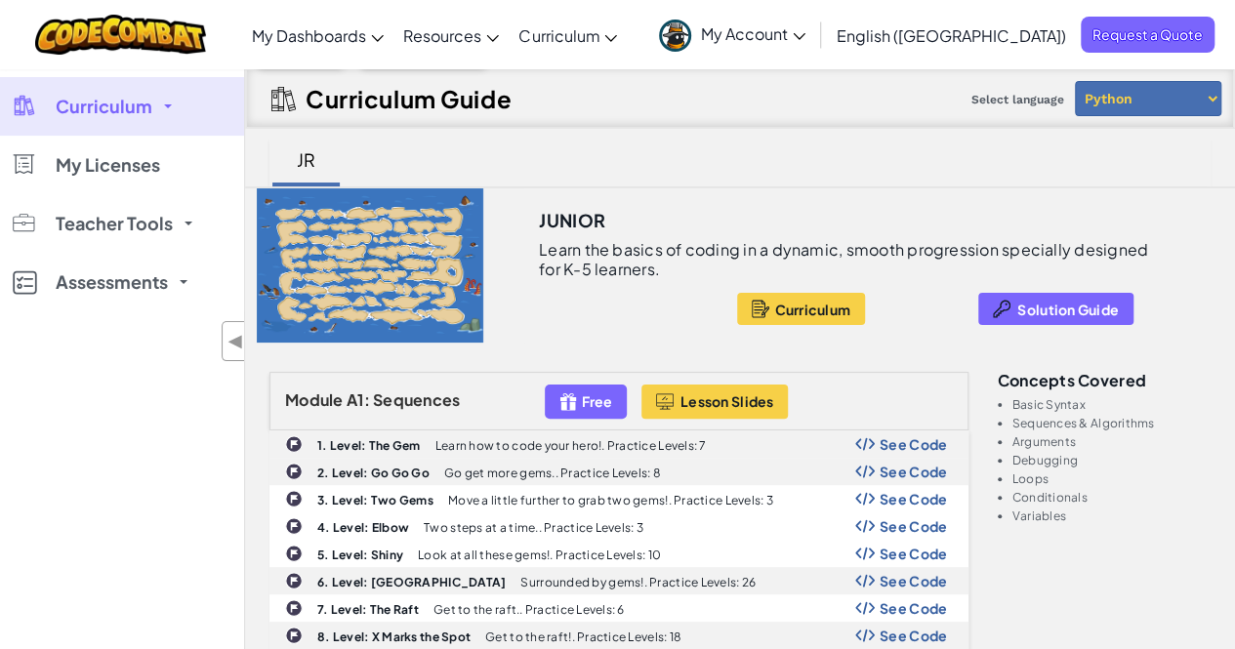
click at [170, 104] on link "Curriculum" at bounding box center [122, 106] width 244 height 59
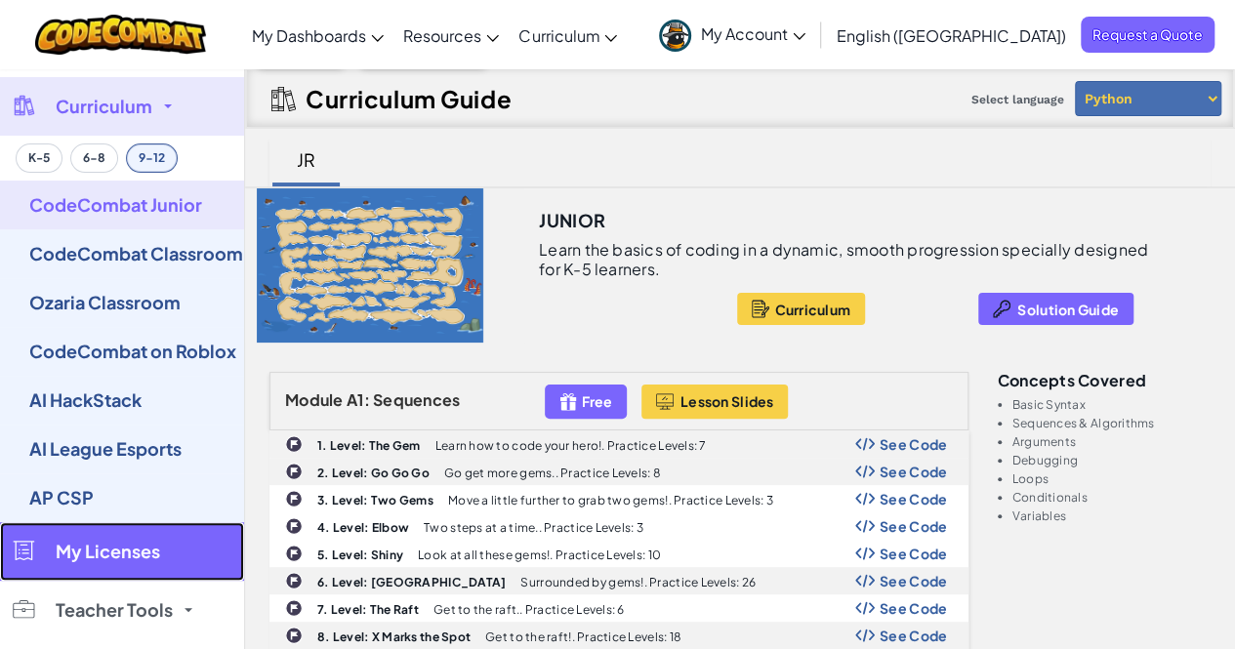
click at [151, 549] on span "My Licenses" at bounding box center [108, 552] width 104 height 18
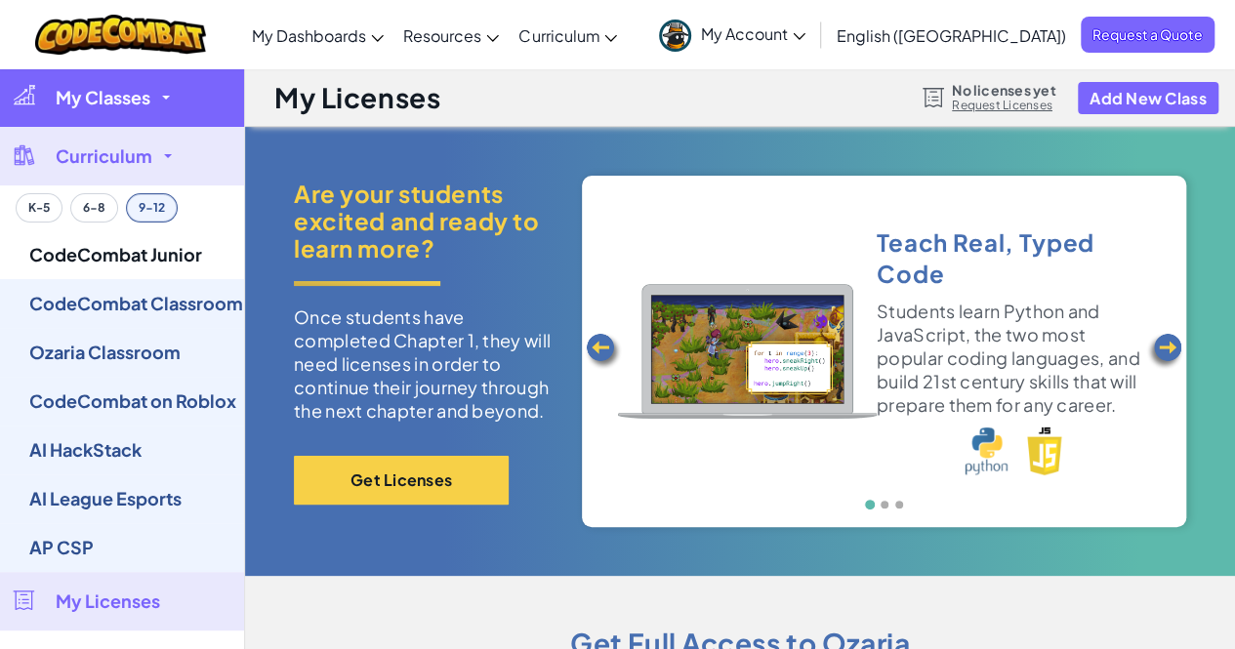
click at [163, 93] on link "My Classes" at bounding box center [122, 97] width 244 height 59
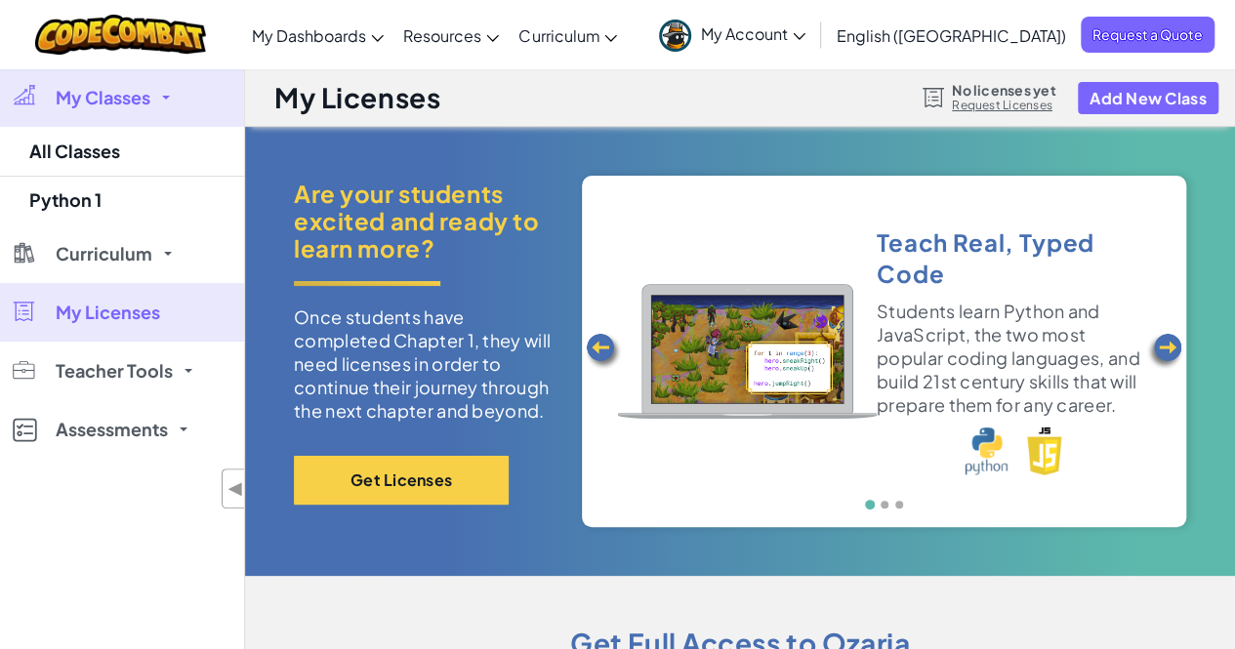
click at [163, 93] on link "My Classes" at bounding box center [122, 97] width 244 height 59
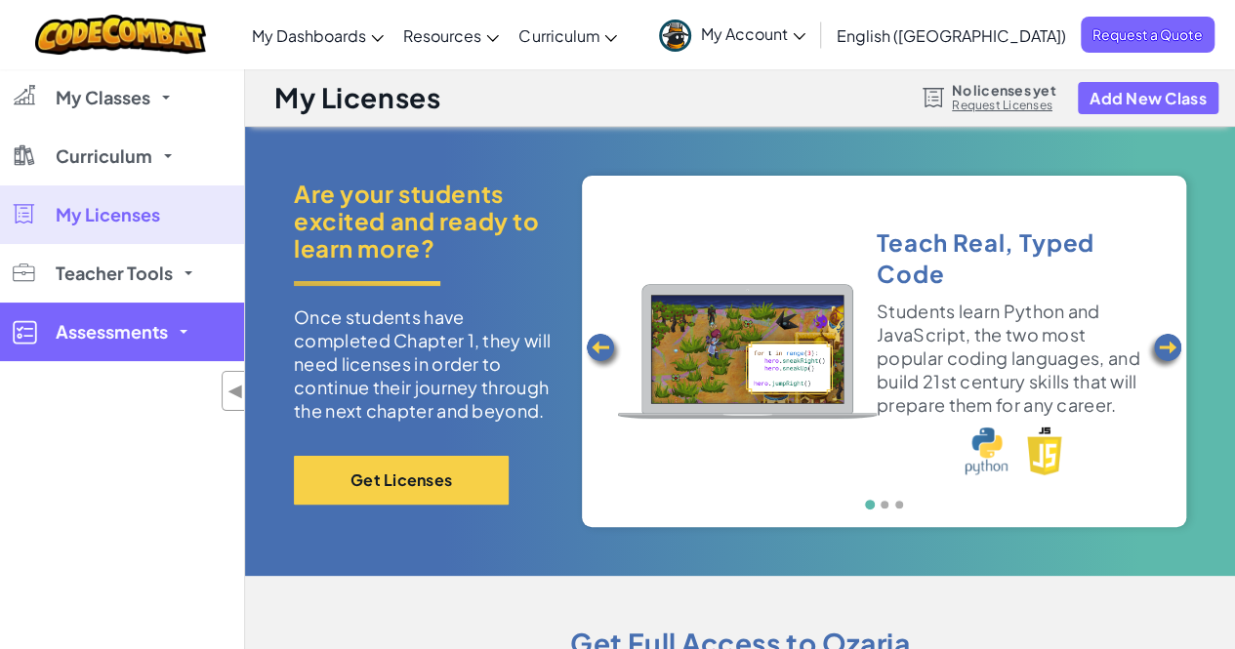
click at [184, 331] on span at bounding box center [184, 332] width 8 height 4
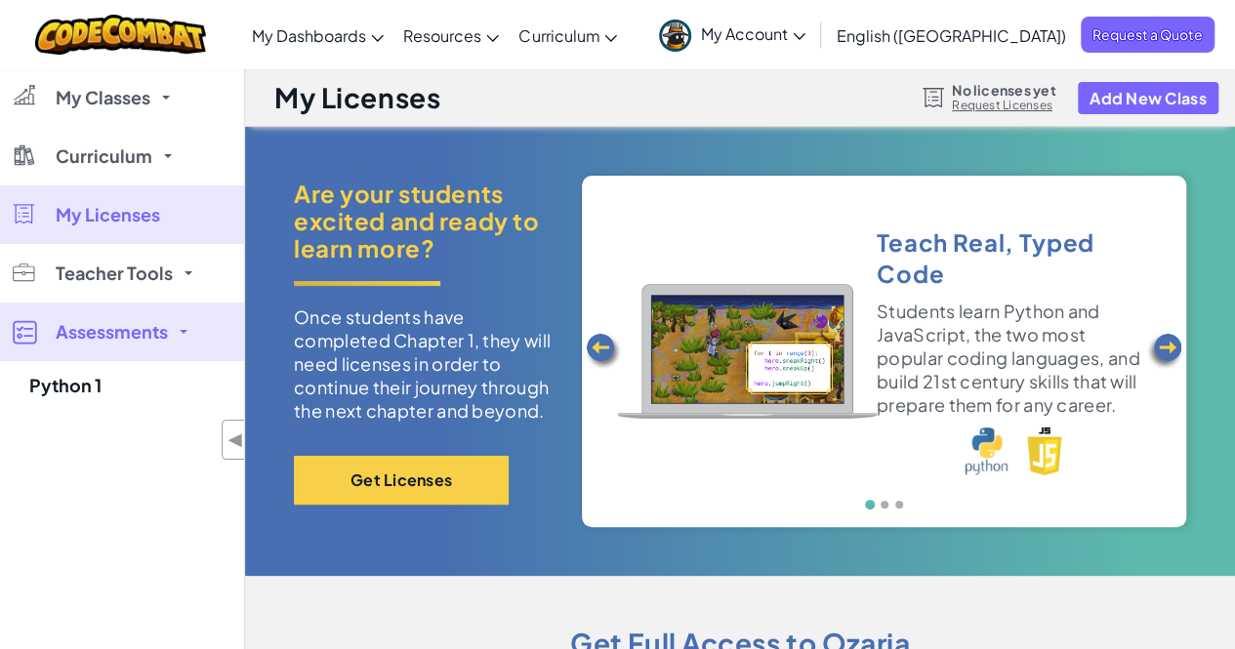
click at [805, 28] on span "My Account" at bounding box center [753, 33] width 104 height 20
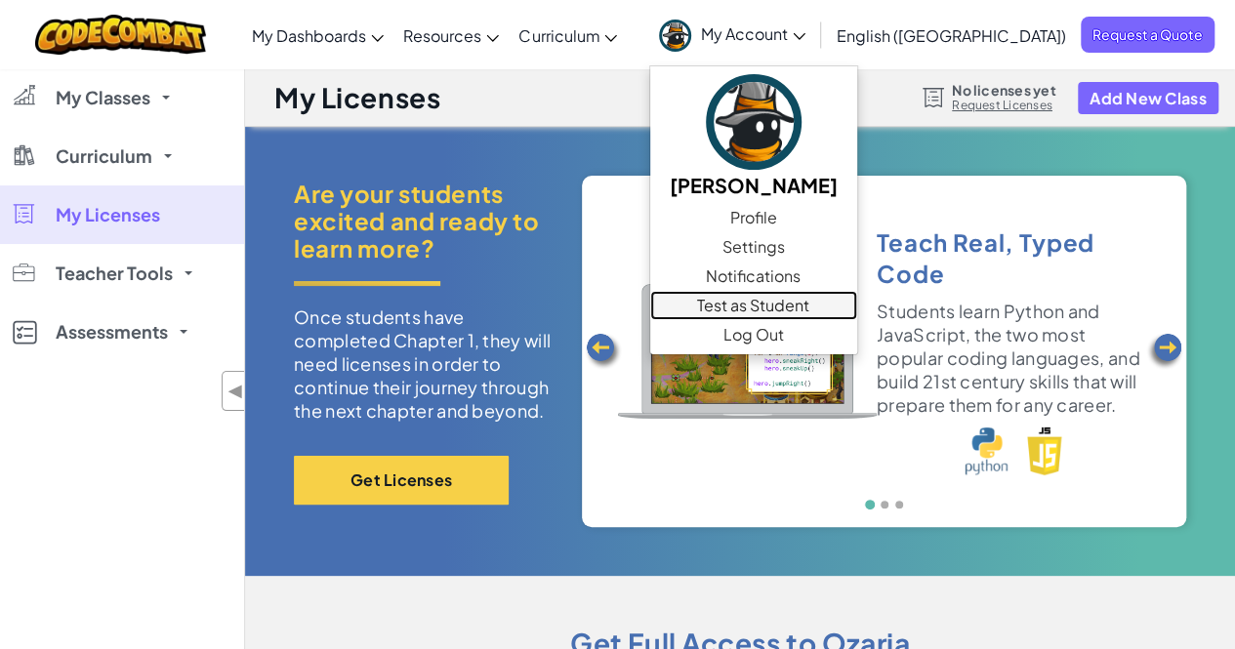
click at [815, 307] on link "Test as Student" at bounding box center [753, 305] width 207 height 29
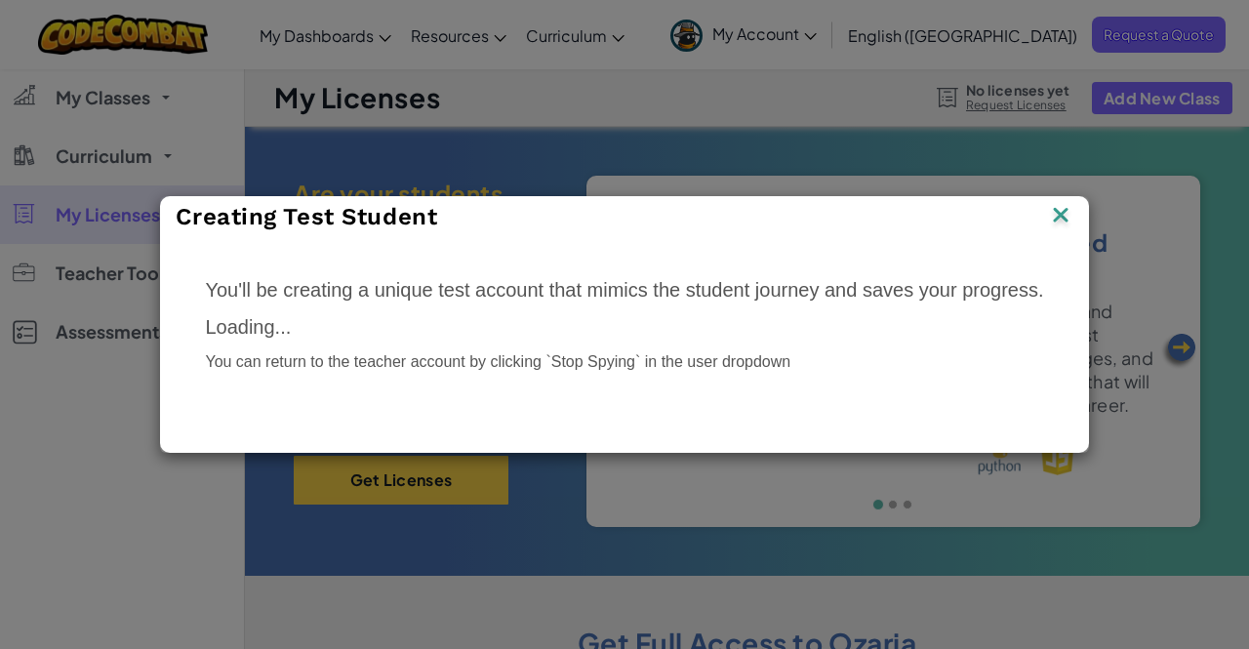
click at [1062, 213] on img at bounding box center [1060, 216] width 25 height 29
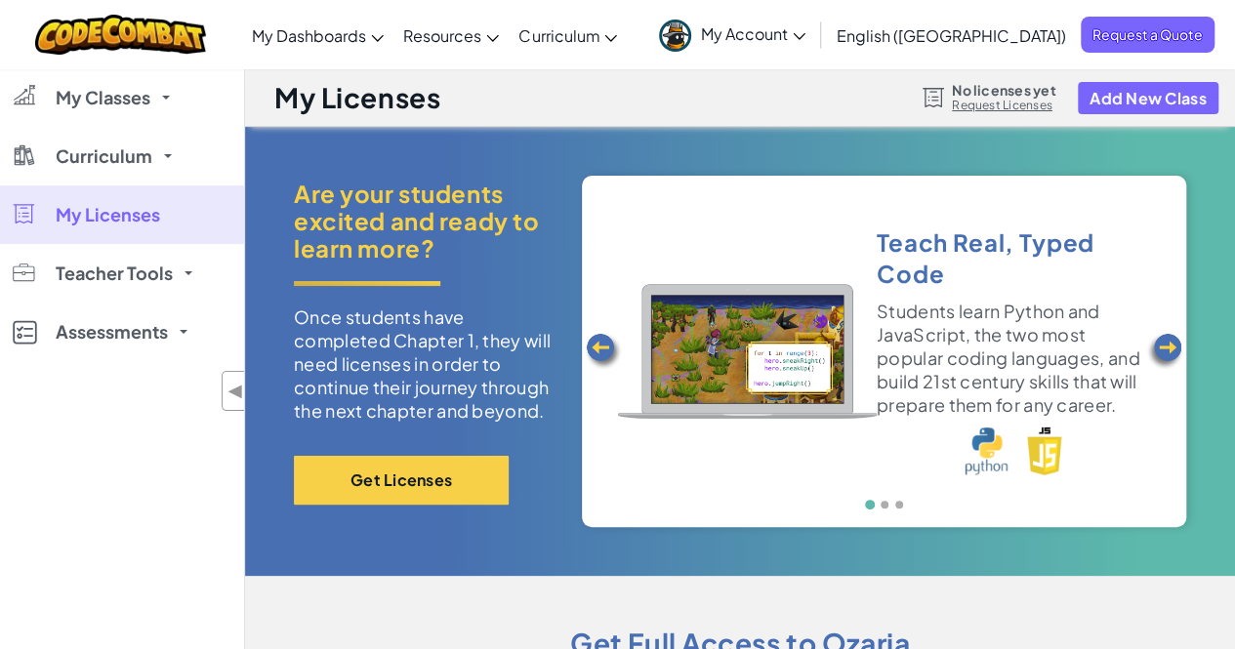
click at [805, 40] on span "My Account" at bounding box center [753, 33] width 104 height 20
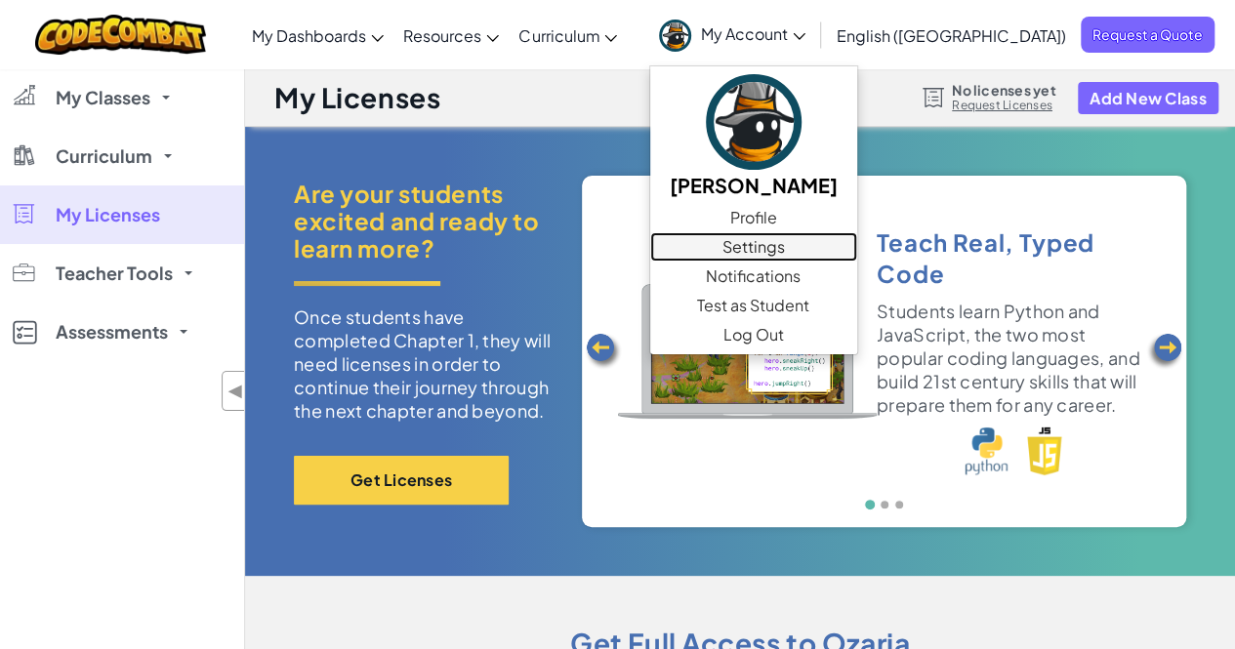
click at [857, 236] on link "Settings" at bounding box center [753, 246] width 207 height 29
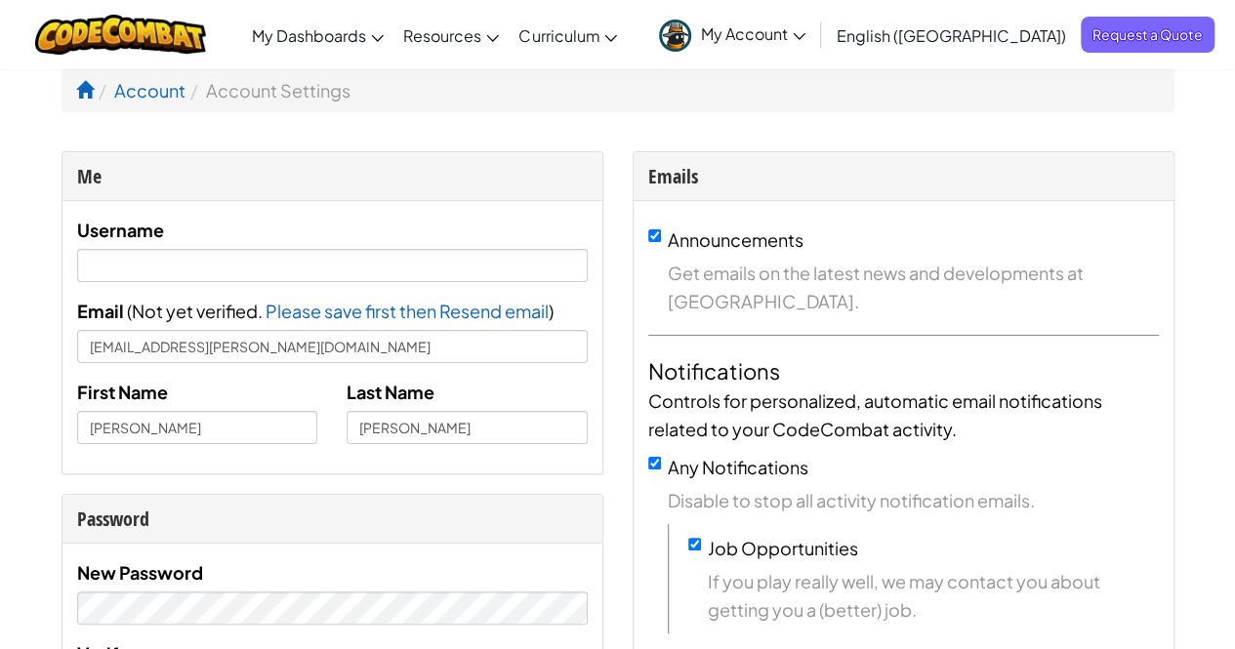
click at [815, 49] on link "My Account" at bounding box center [732, 34] width 166 height 61
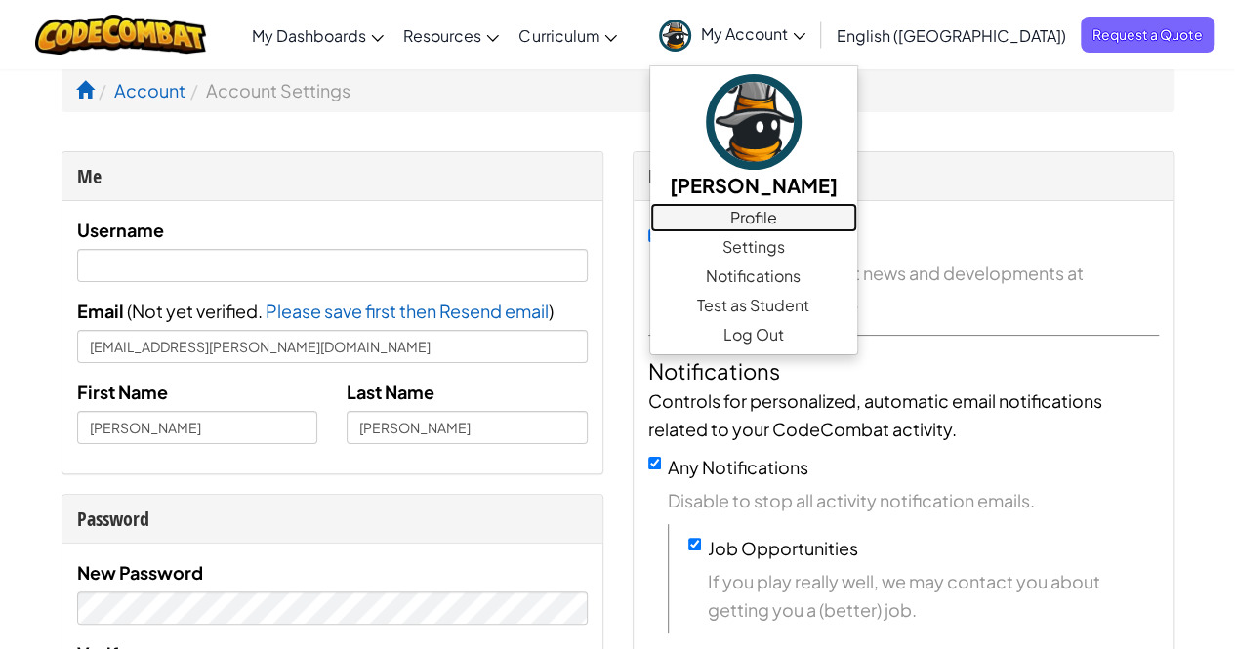
click at [839, 221] on link "Profile" at bounding box center [753, 217] width 207 height 29
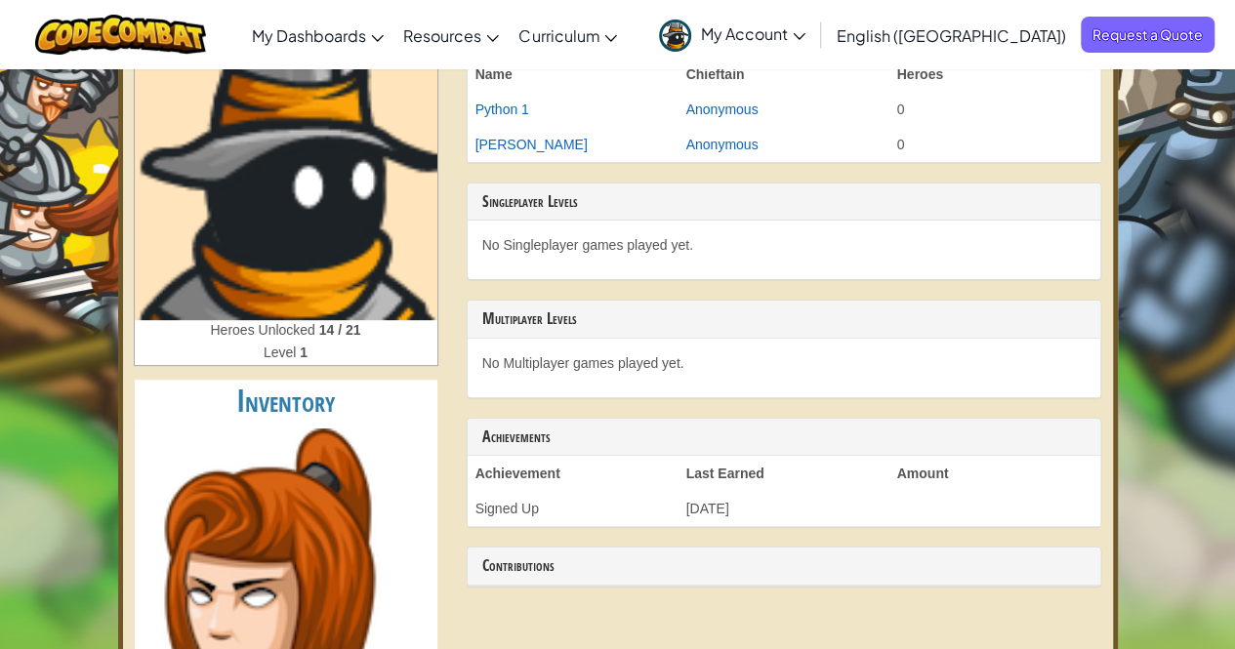
scroll to position [143, 0]
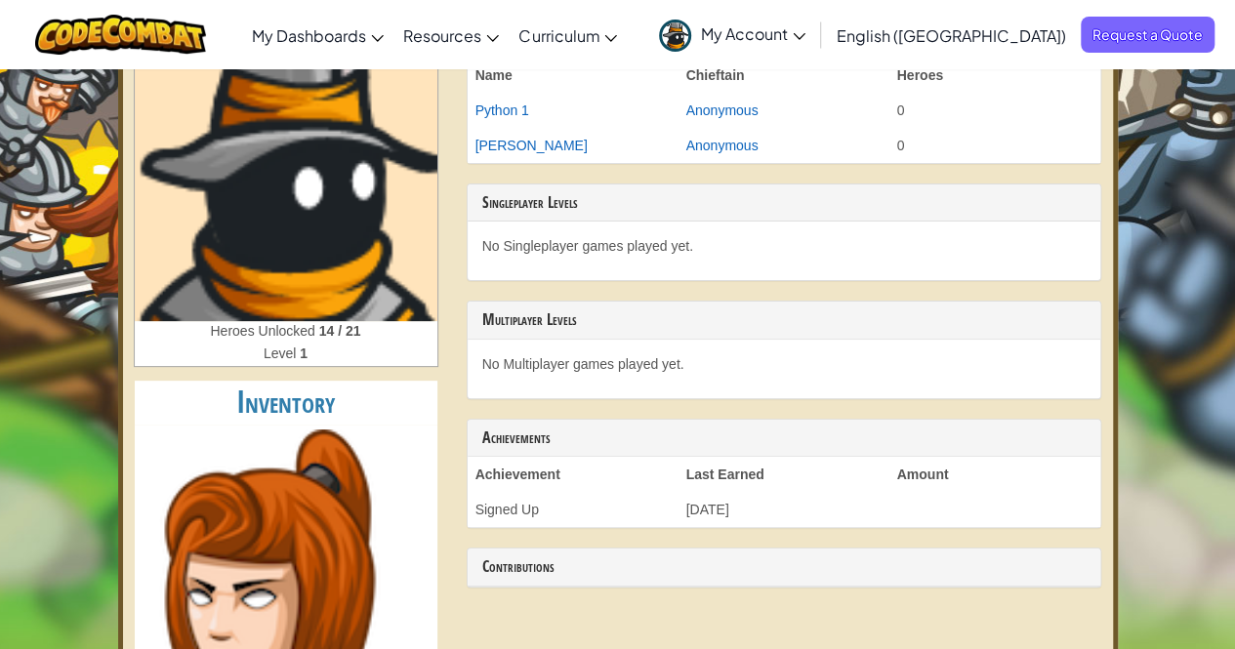
click at [599, 373] on div "No Multiplayer games played yet." at bounding box center [784, 369] width 633 height 59
click at [539, 316] on h3 "Multiplayer Levels" at bounding box center [783, 320] width 603 height 18
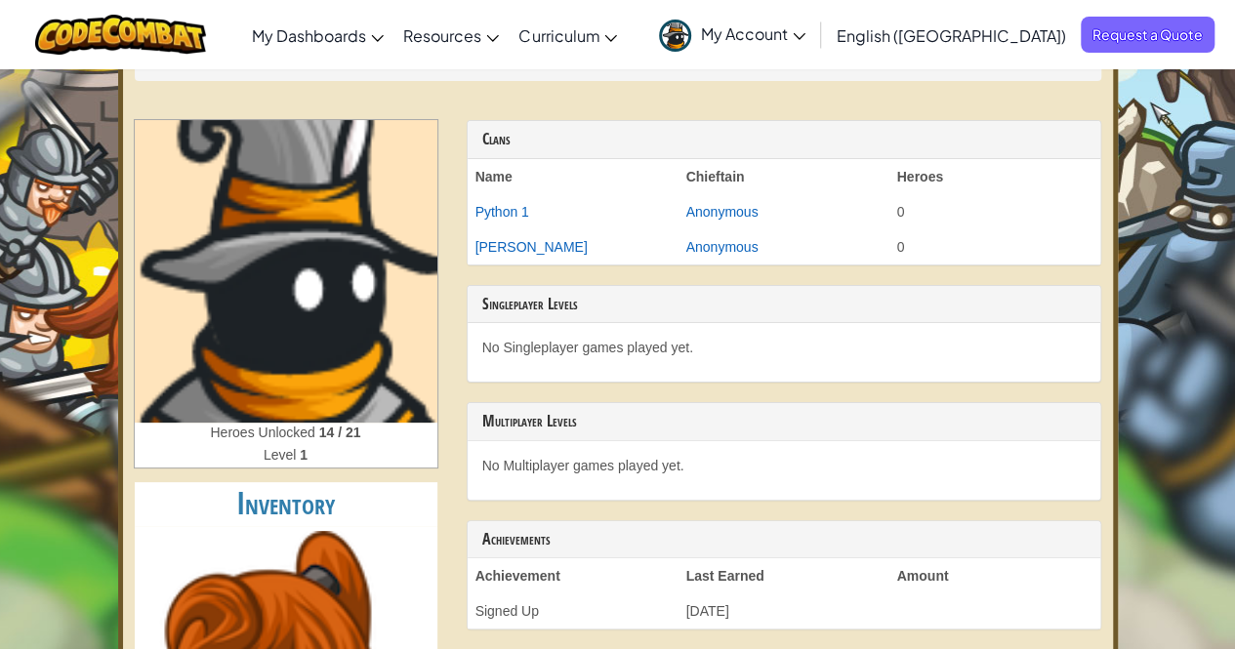
scroll to position [35, 0]
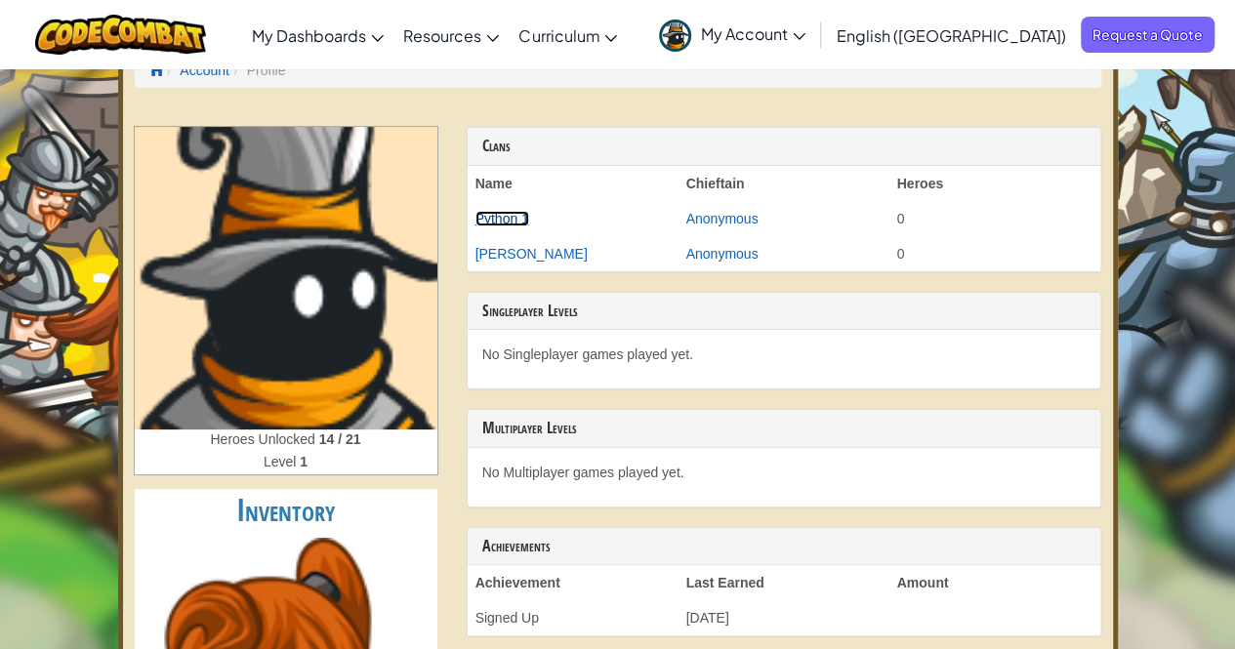
click at [515, 213] on link "Python 1" at bounding box center [502, 219] width 54 height 16
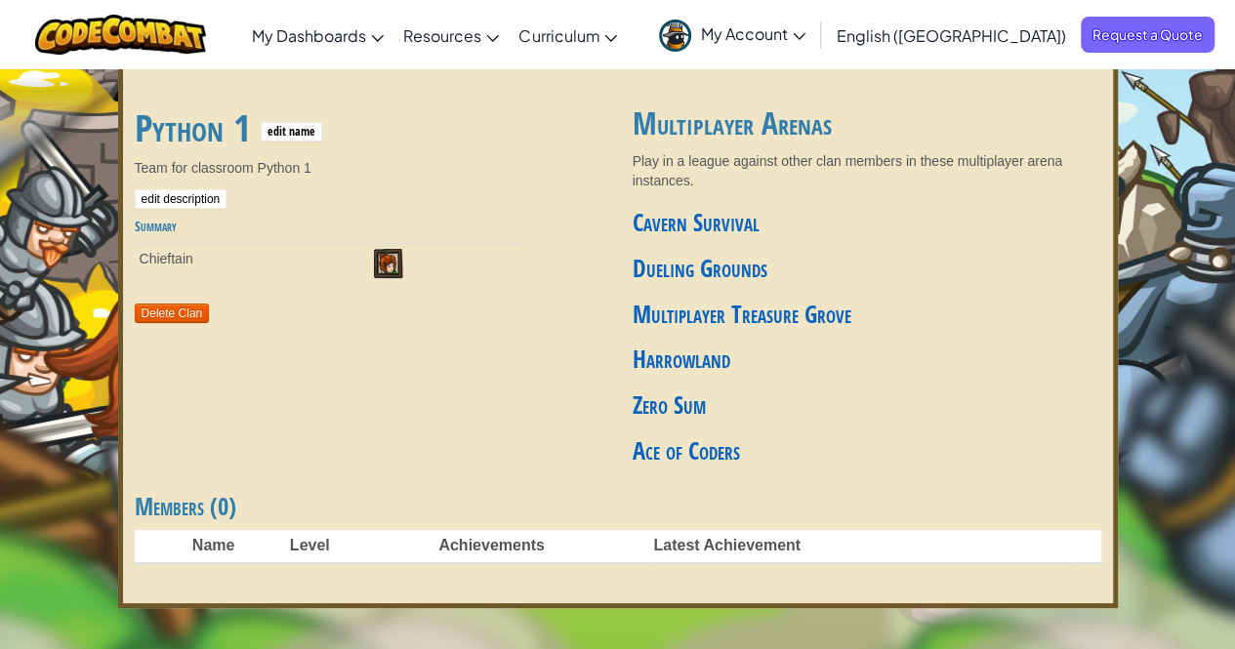
click at [230, 505] on span "(0)" at bounding box center [223, 506] width 26 height 33
click at [225, 541] on th "Name" at bounding box center [236, 546] width 98 height 33
click at [309, 542] on th "Level" at bounding box center [310, 546] width 50 height 33
click at [383, 266] on span at bounding box center [388, 263] width 29 height 29
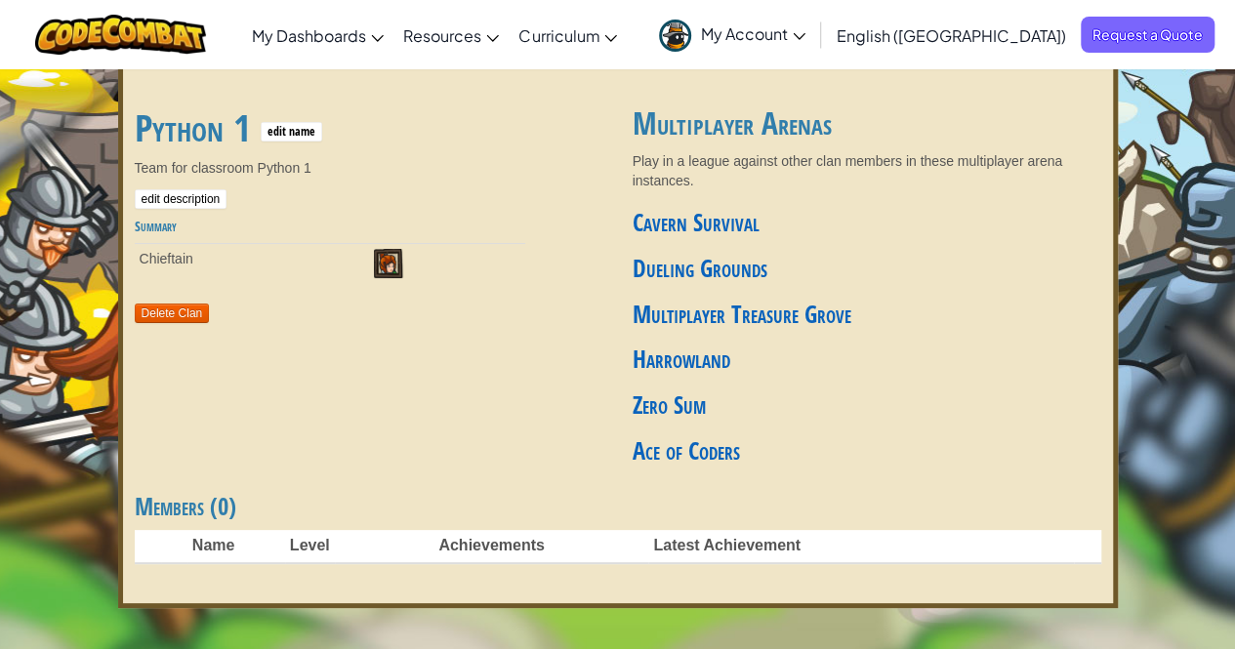
click at [383, 266] on span at bounding box center [388, 263] width 29 height 29
click at [182, 202] on button "edit description" at bounding box center [181, 199] width 93 height 20
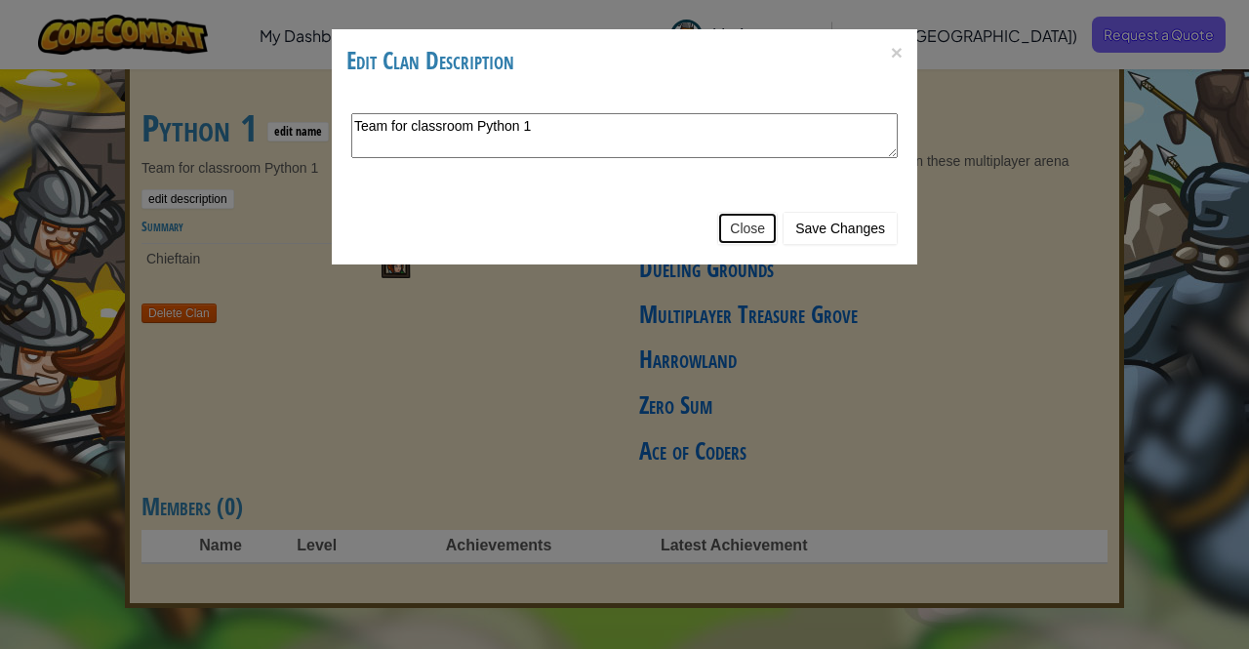
click at [749, 225] on button "Close" at bounding box center [747, 228] width 61 height 33
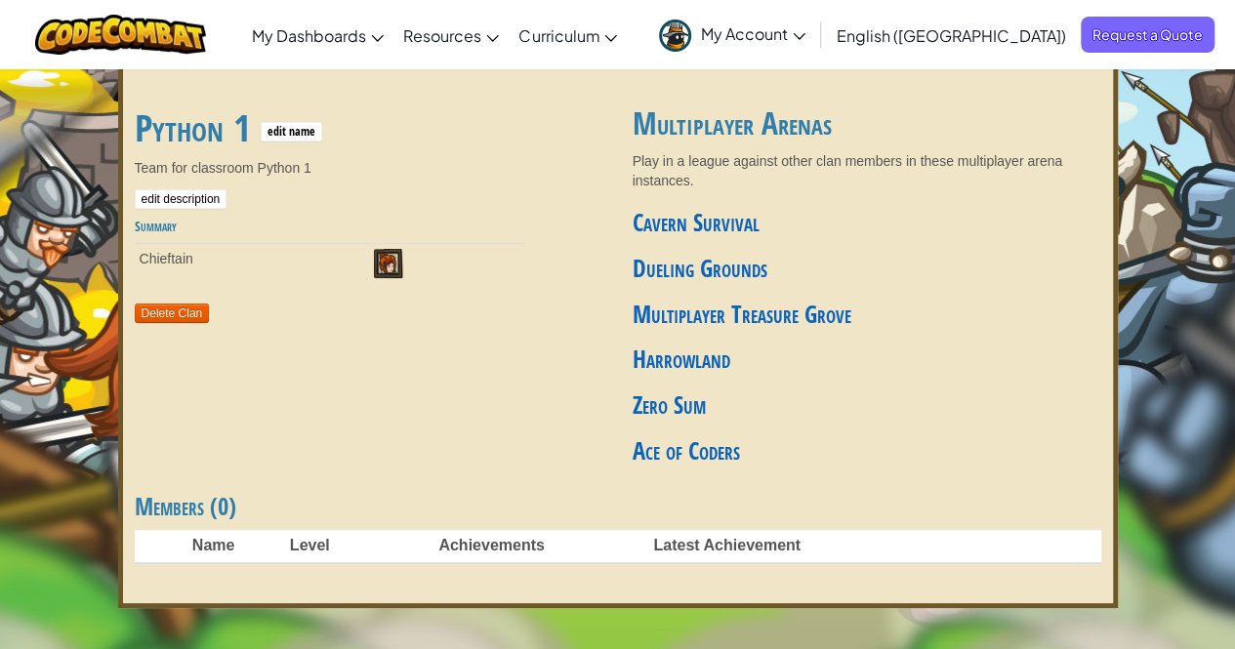
click at [388, 258] on span at bounding box center [388, 263] width 29 height 29
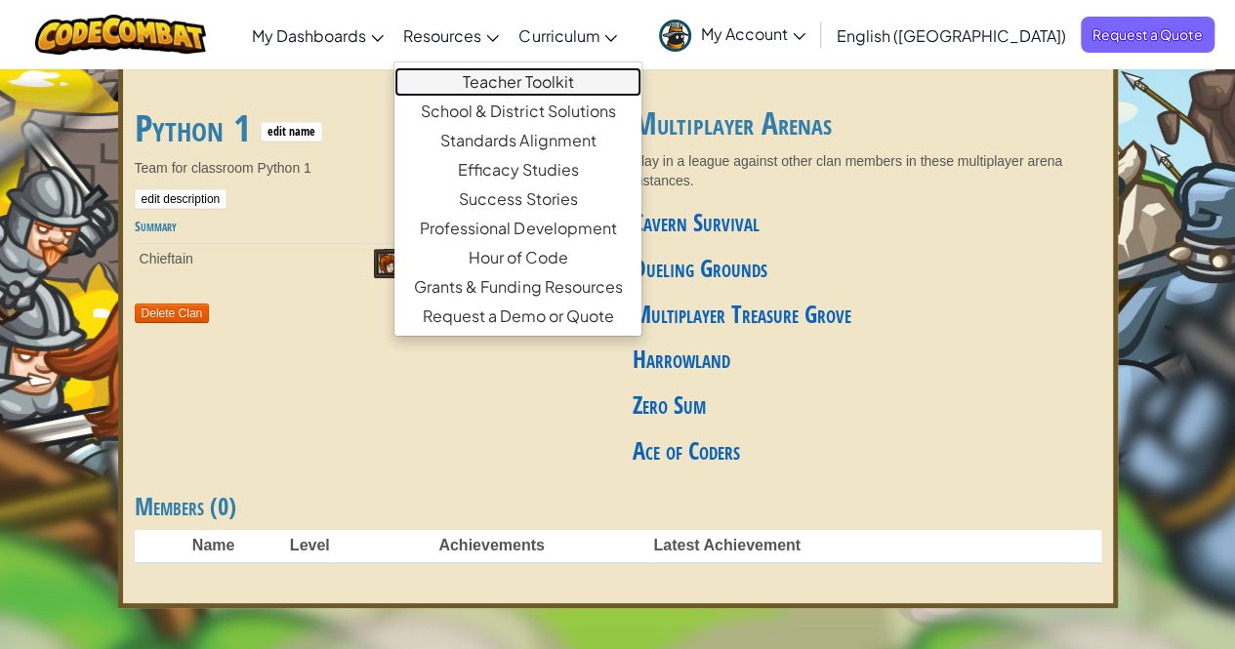
click at [589, 82] on link "Teacher Toolkit" at bounding box center [517, 81] width 247 height 29
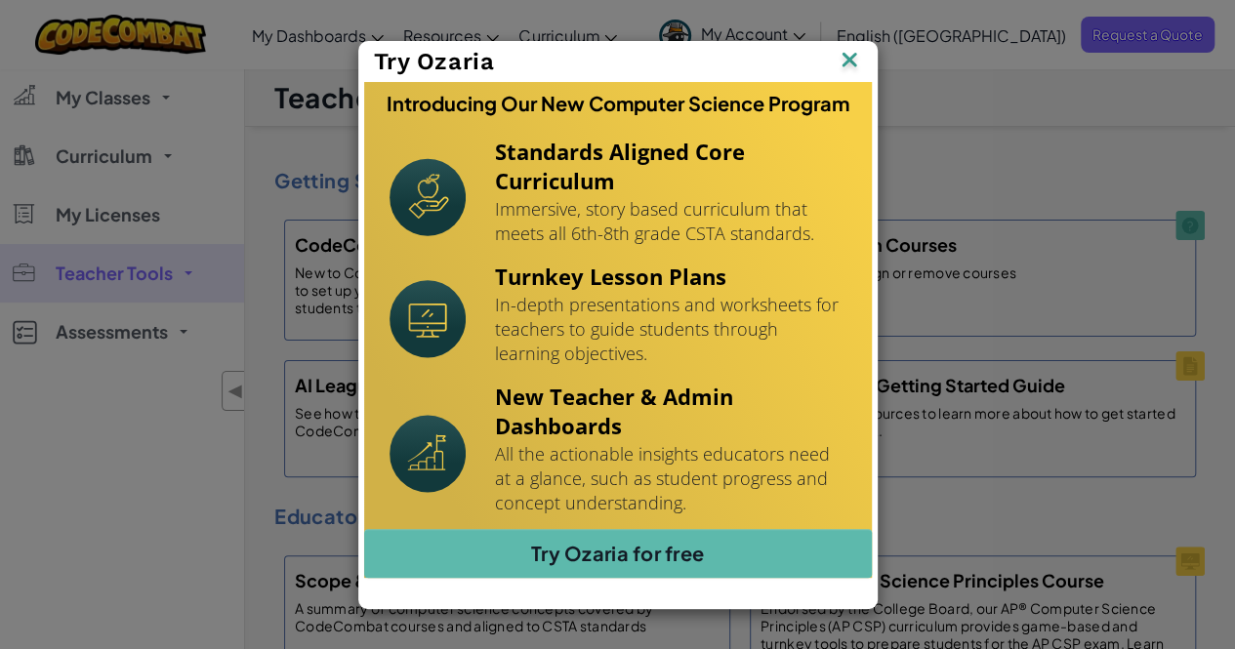
click at [849, 61] on img at bounding box center [849, 61] width 25 height 29
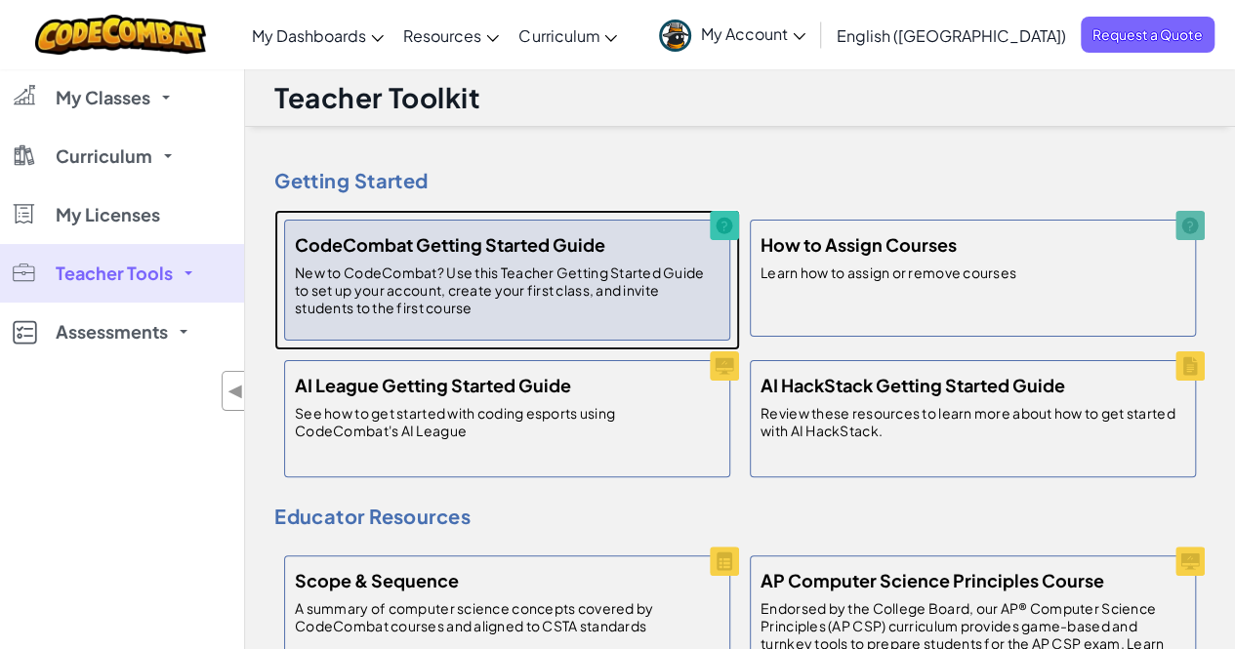
click at [508, 244] on h5 "CodeCombat Getting Started Guide" at bounding box center [450, 244] width 310 height 28
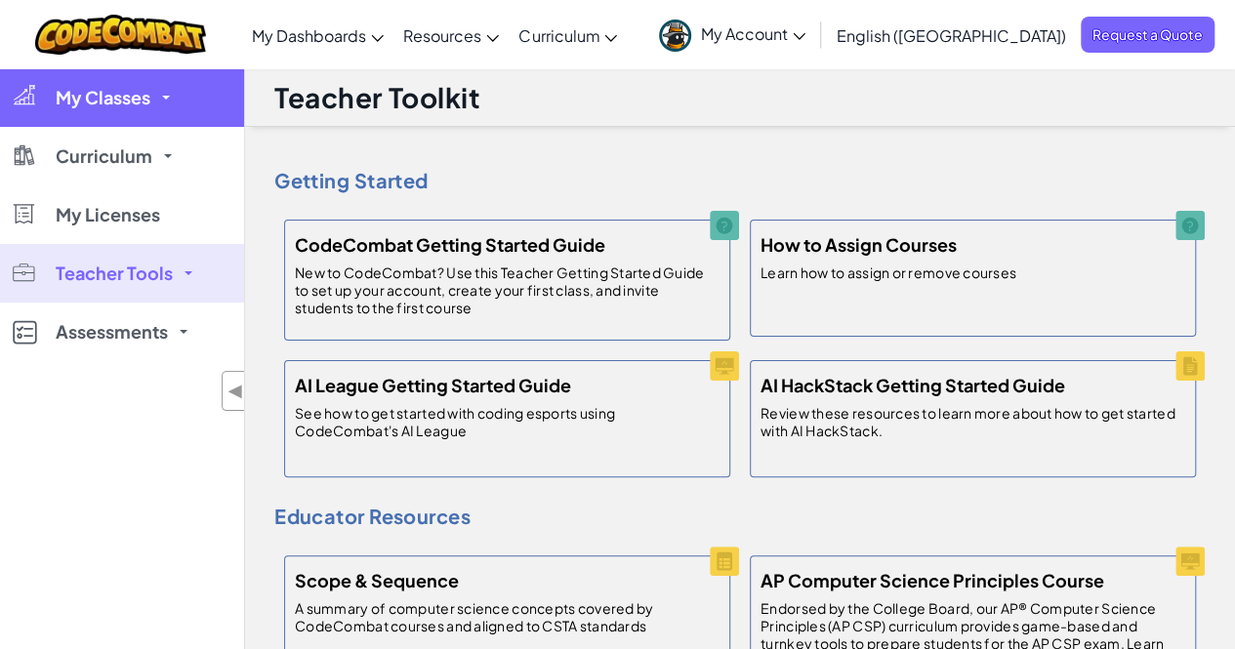
click at [158, 97] on link "My Classes" at bounding box center [122, 97] width 244 height 59
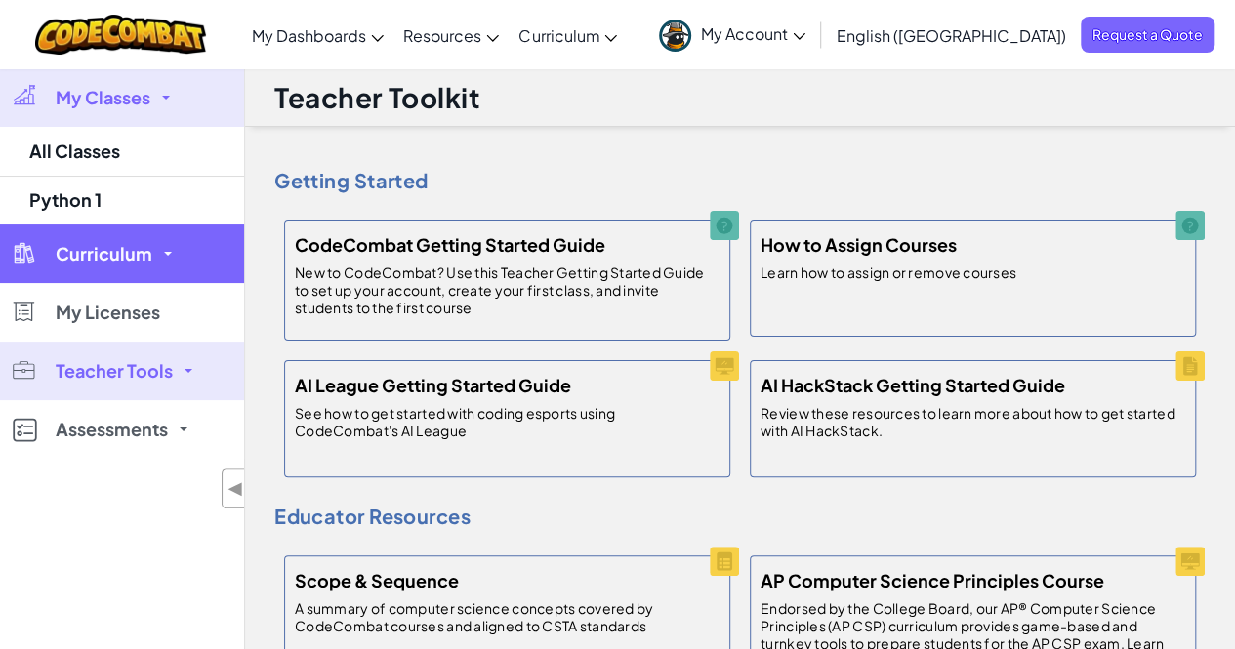
click at [131, 260] on span "Curriculum" at bounding box center [104, 254] width 97 height 18
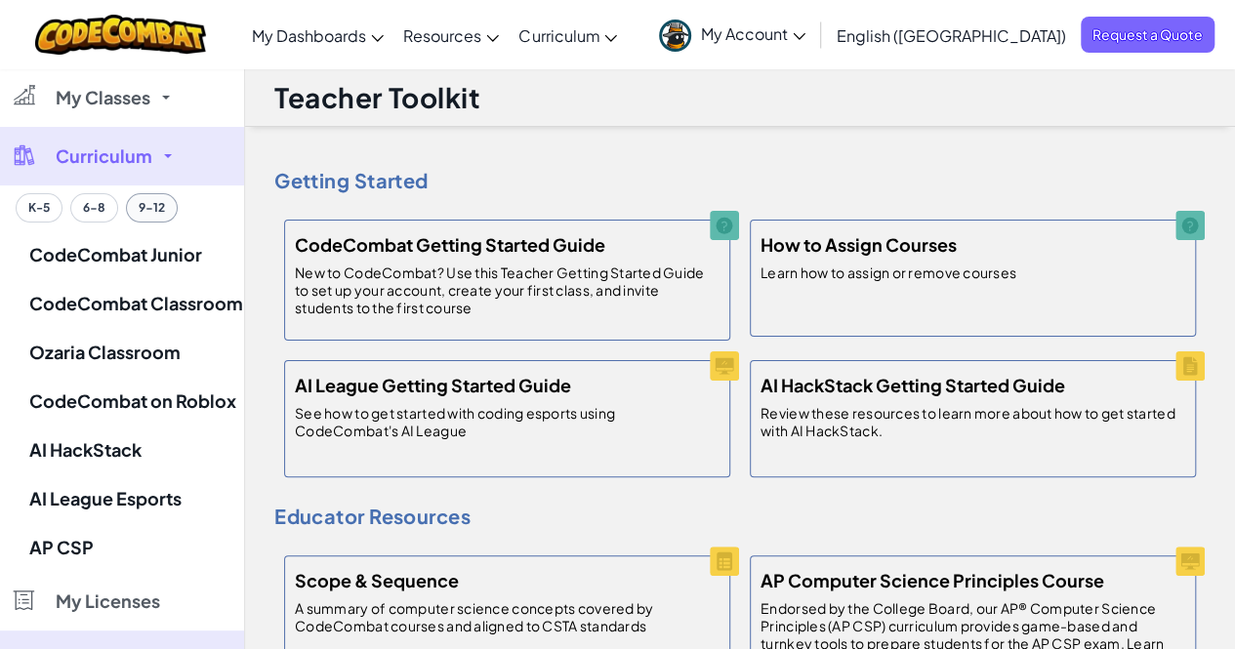
click at [146, 208] on button "9-12" at bounding box center [152, 207] width 52 height 29
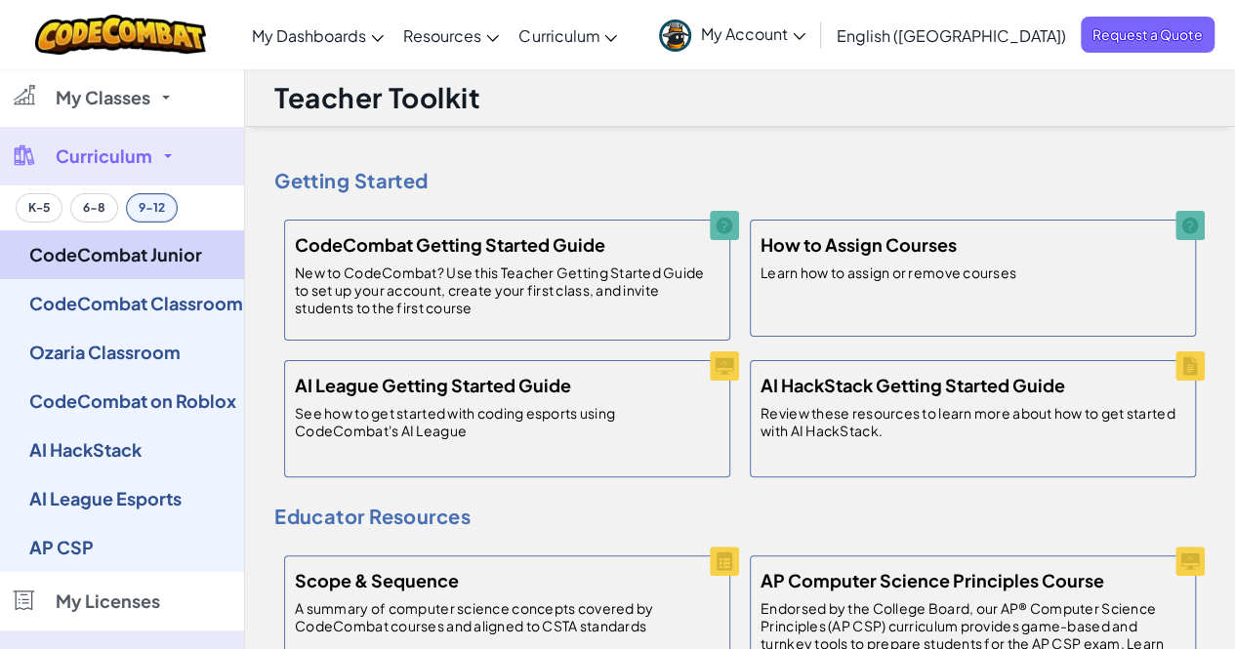
drag, startPoint x: 146, startPoint y: 208, endPoint x: 125, endPoint y: 245, distance: 42.9
click at [125, 245] on ul "K-5 6-8 9-12 CodeCombat Junior CodeCombat Classroom Ozaria Classroom CodeCombat…" at bounding box center [122, 378] width 244 height 387
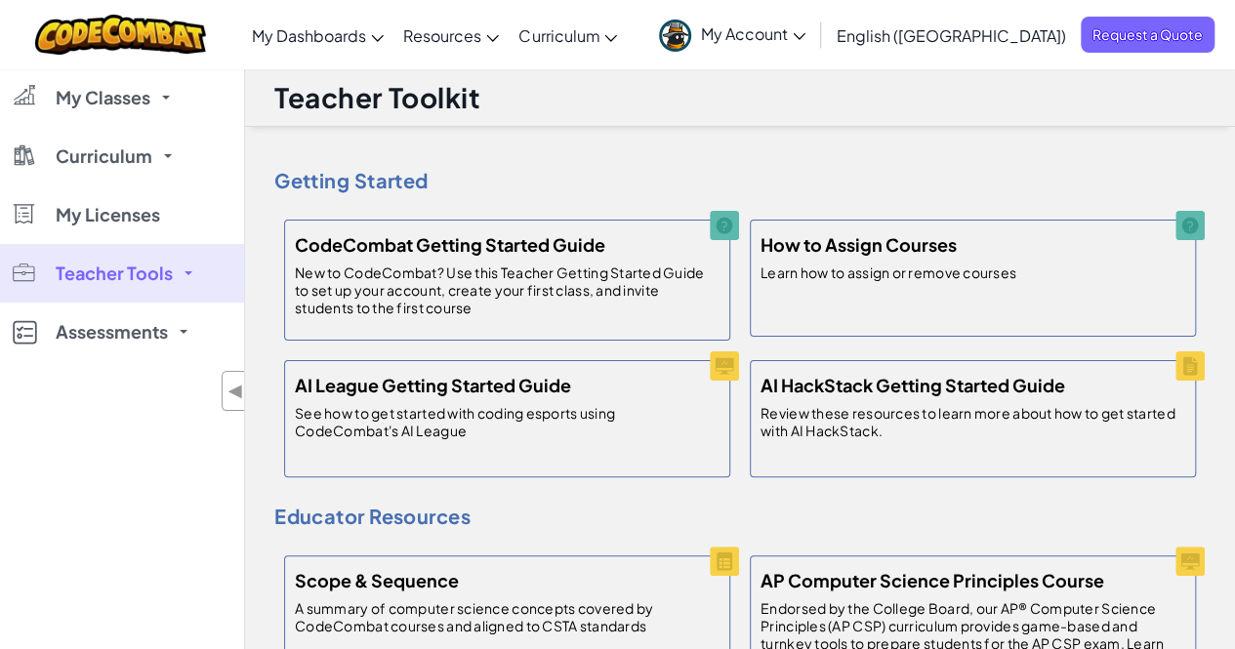
click at [125, 245] on link "Teacher Tools" at bounding box center [122, 273] width 244 height 59
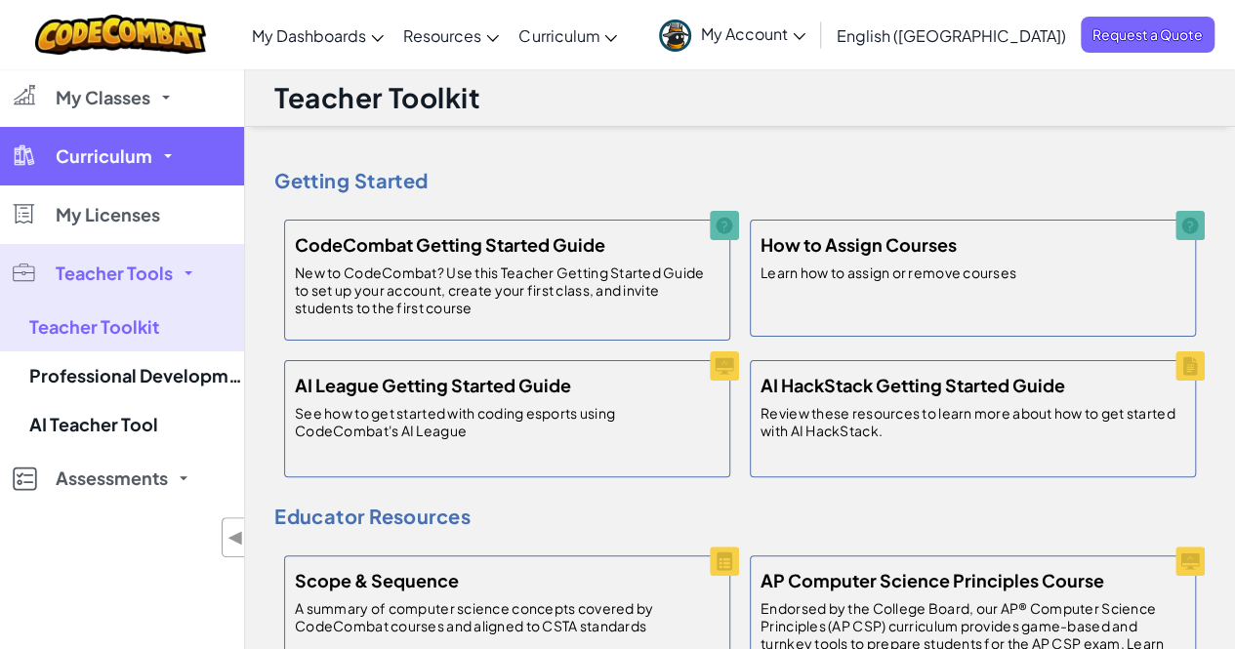
click at [158, 157] on link "Curriculum" at bounding box center [122, 156] width 244 height 59
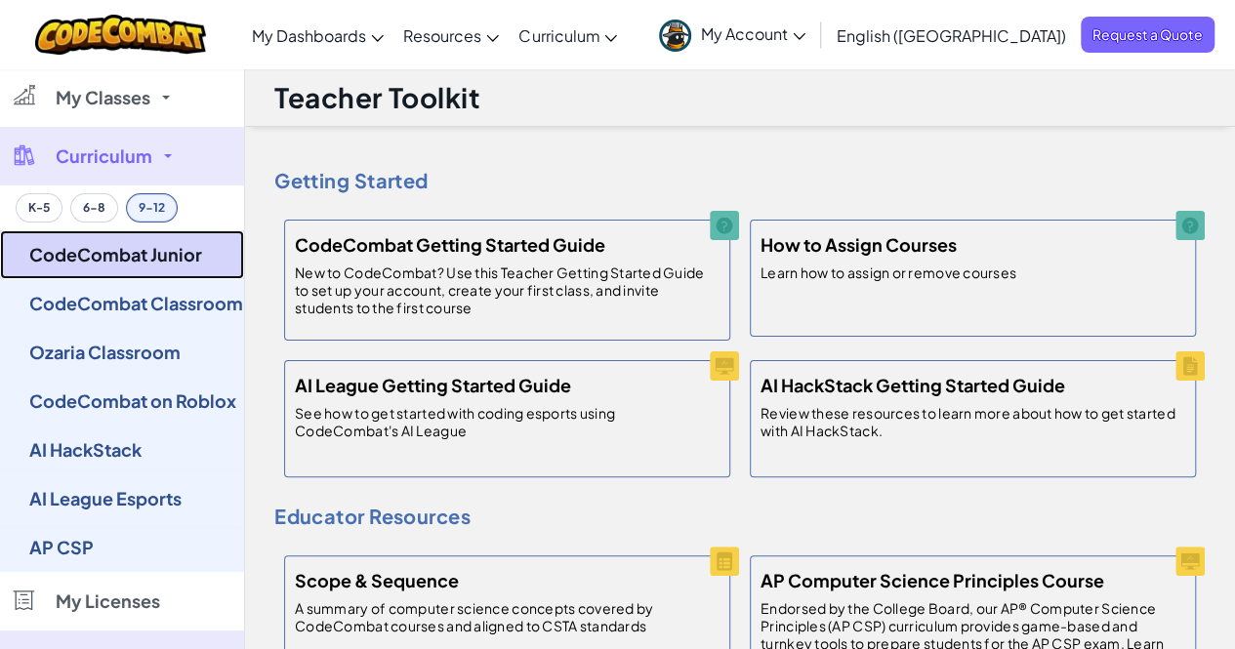
click at [146, 241] on link "CodeCombat Junior" at bounding box center [122, 254] width 244 height 49
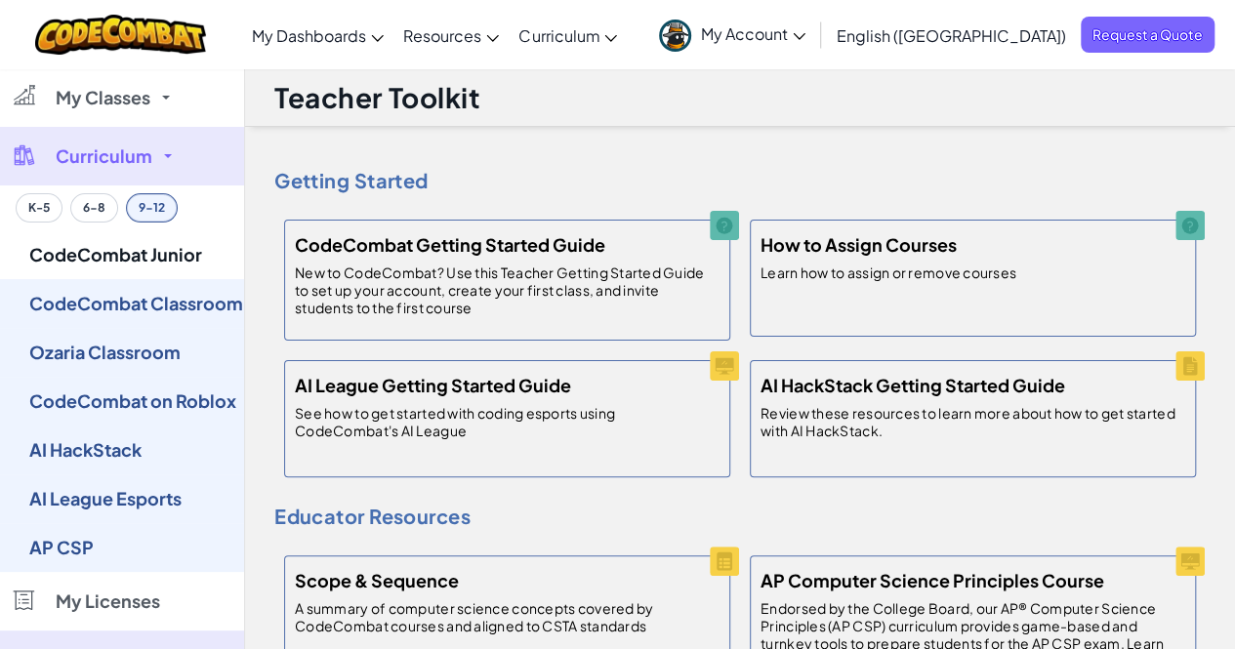
click at [144, 631] on link "Teacher Tools" at bounding box center [122, 660] width 244 height 59
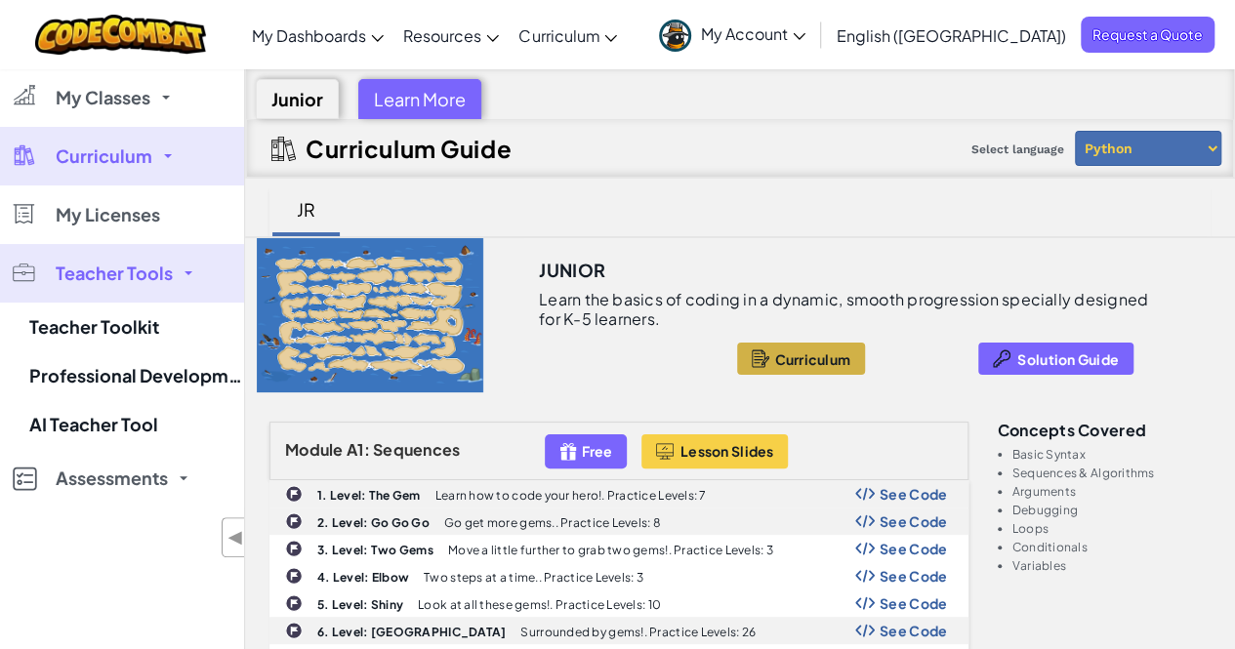
click at [760, 360] on div at bounding box center [761, 358] width 18 height 22
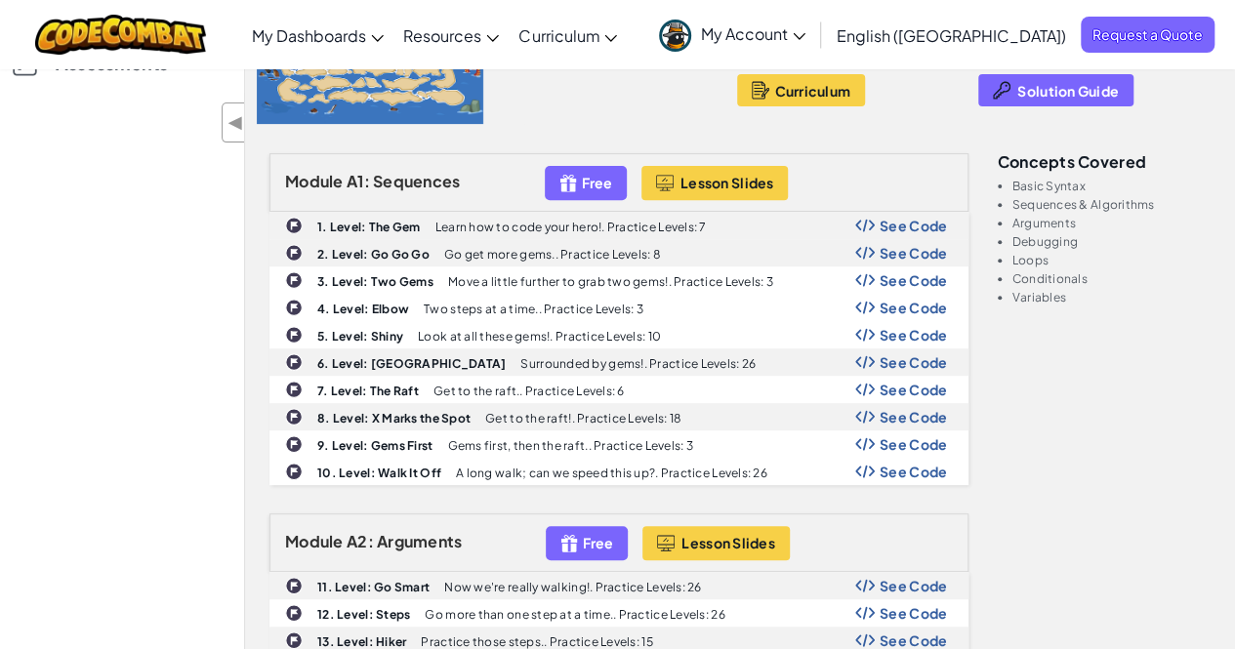
scroll to position [238, 0]
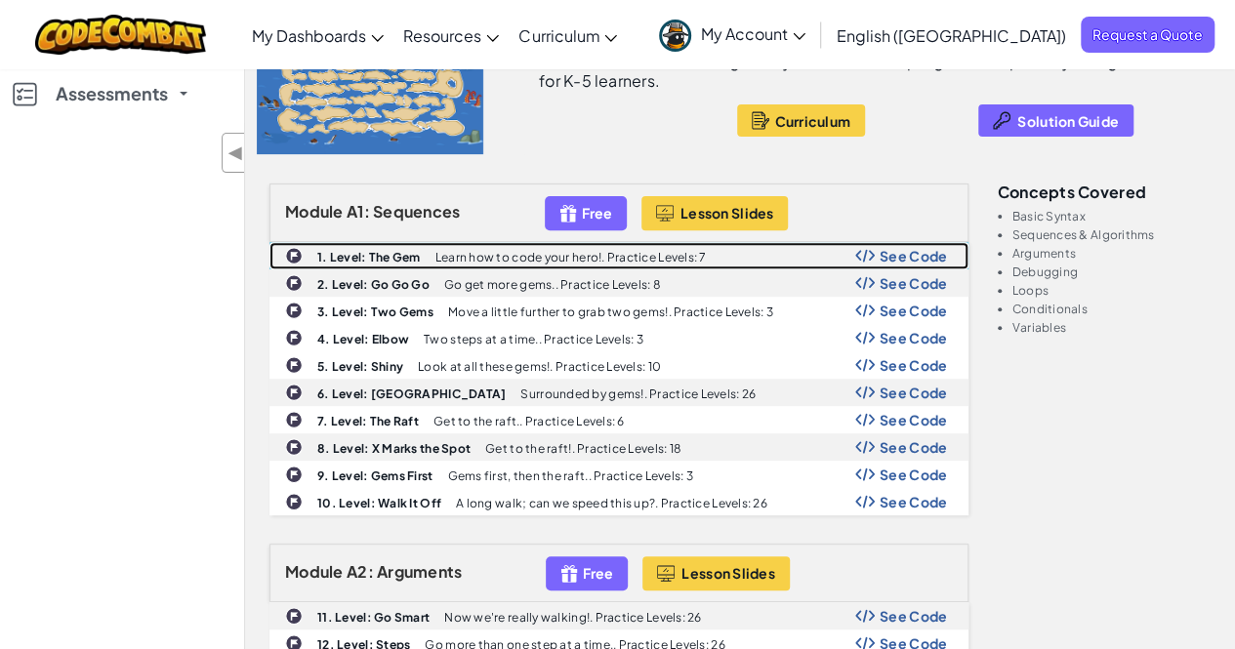
click at [529, 259] on p "Learn how to code your hero!. Practice Levels: 7" at bounding box center [570, 257] width 271 height 13
